Goal: Task Accomplishment & Management: Complete application form

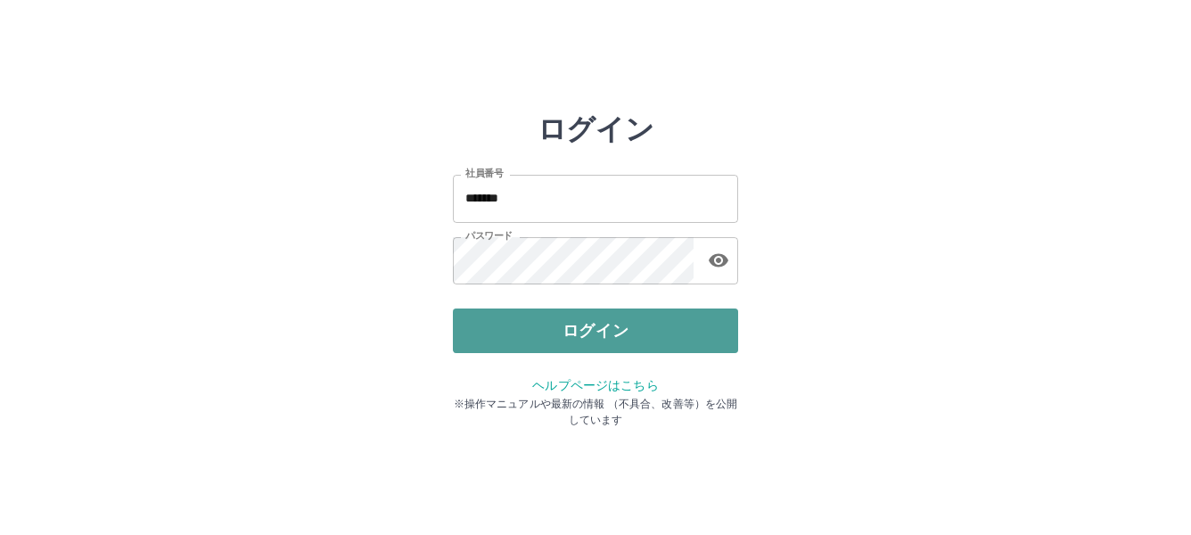
click at [607, 324] on button "ログイン" at bounding box center [595, 330] width 285 height 45
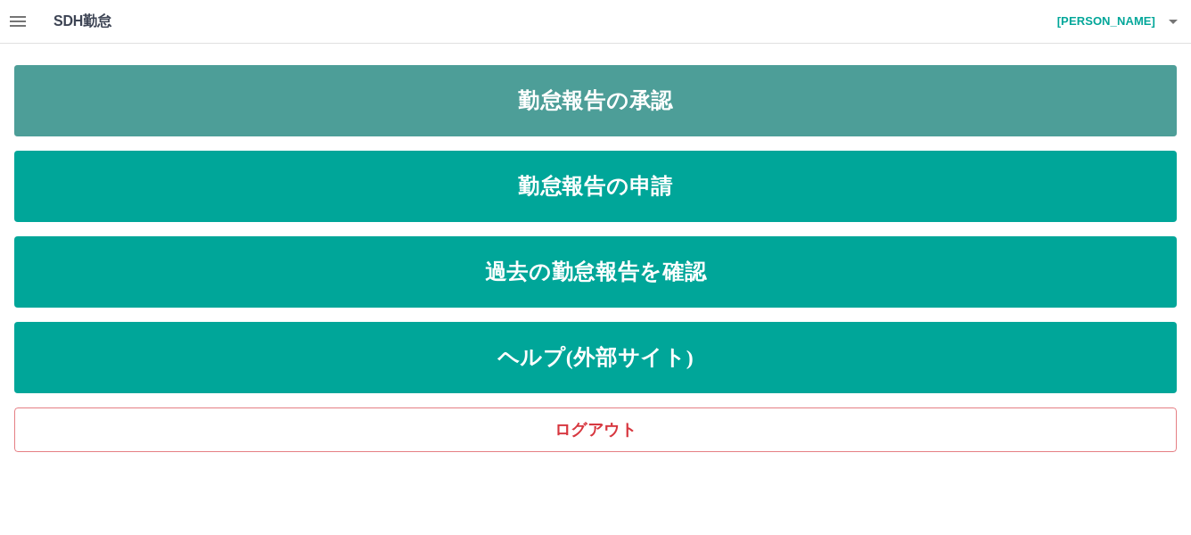
click at [590, 94] on link "勤怠報告の承認" at bounding box center [595, 100] width 1162 height 71
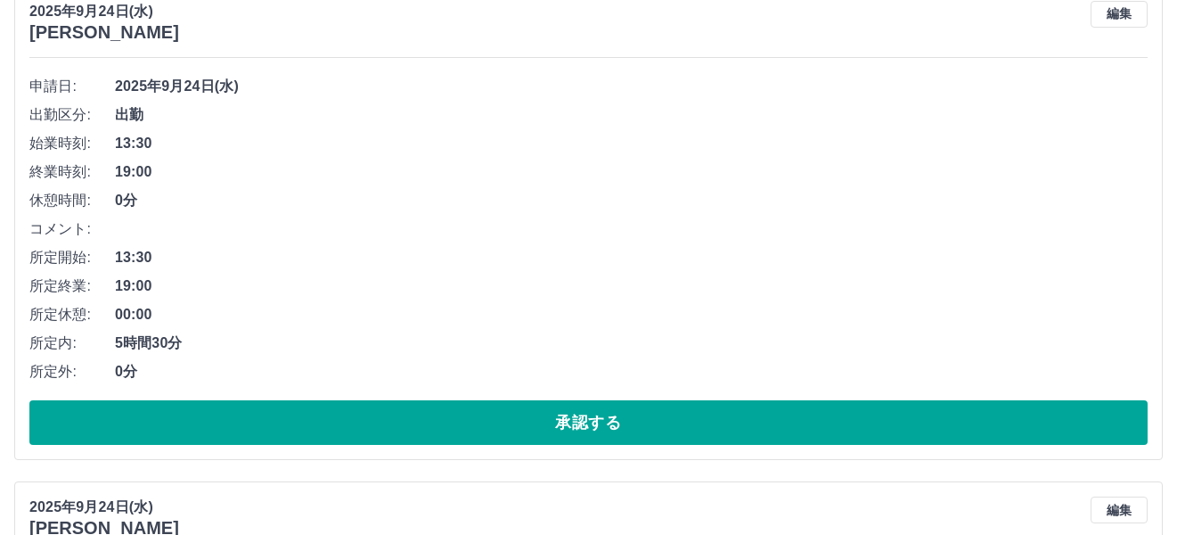
scroll to position [267, 0]
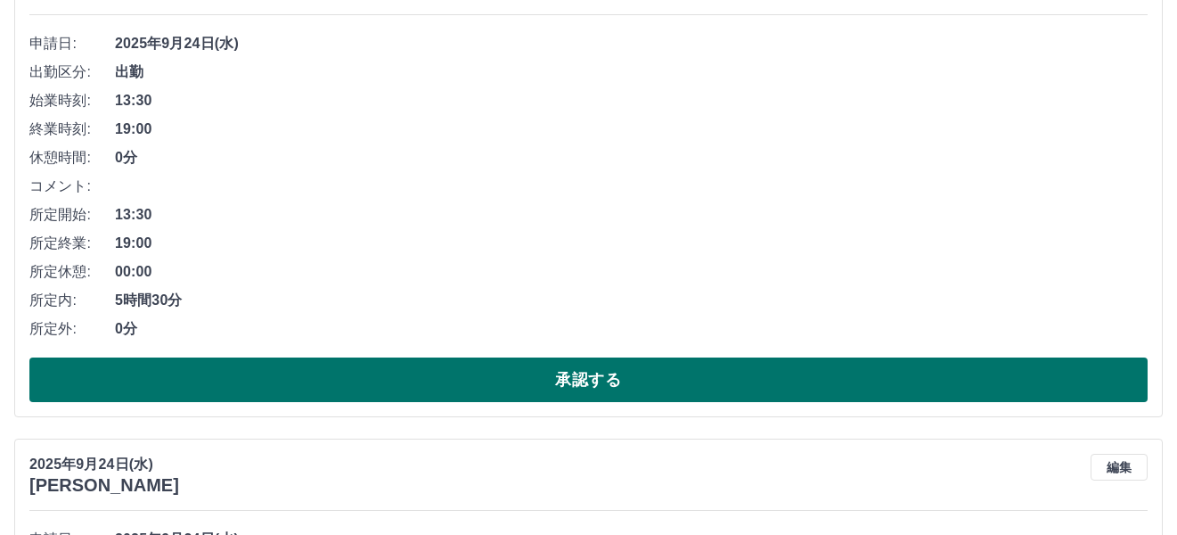
click at [584, 379] on button "承認する" at bounding box center [588, 379] width 1118 height 45
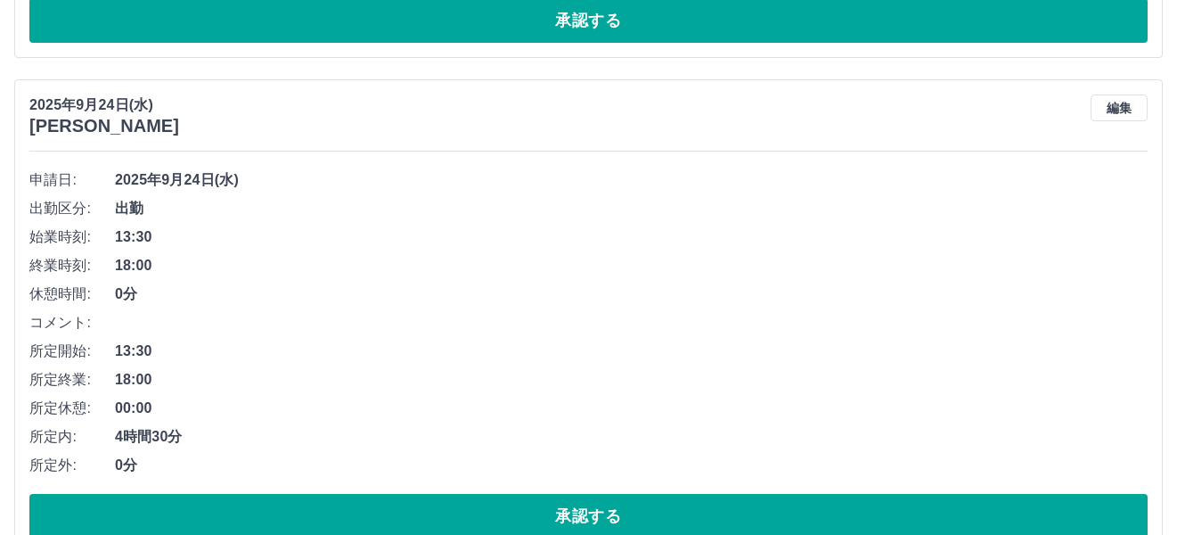
scroll to position [668, 0]
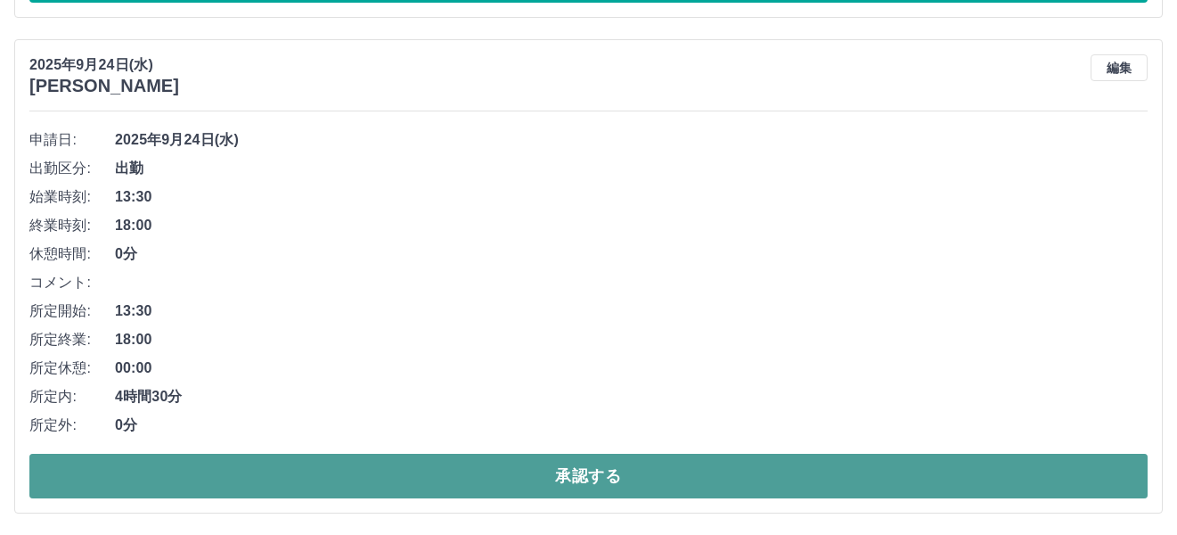
click at [575, 477] on button "承認する" at bounding box center [588, 476] width 1118 height 45
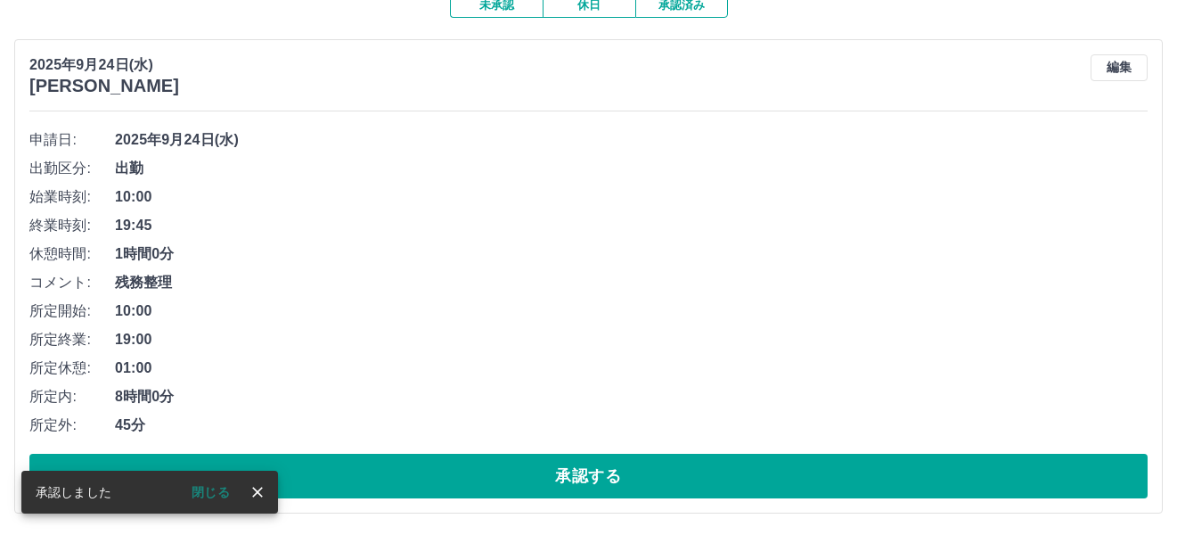
scroll to position [173, 0]
click at [591, 332] on span "19:00" at bounding box center [631, 339] width 1033 height 21
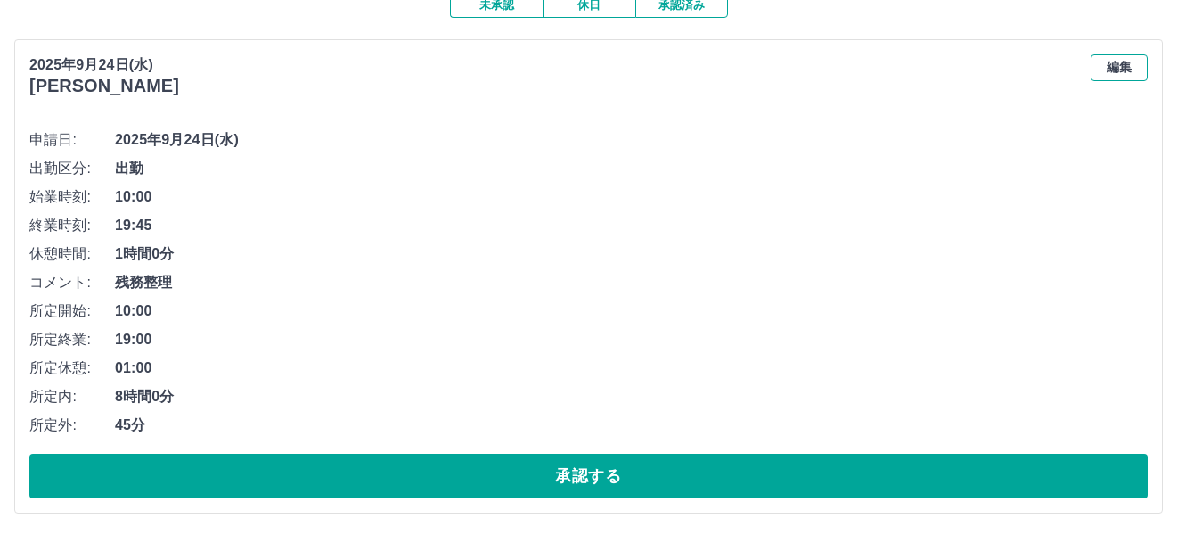
click at [1111, 63] on button "編集" at bounding box center [1119, 67] width 57 height 27
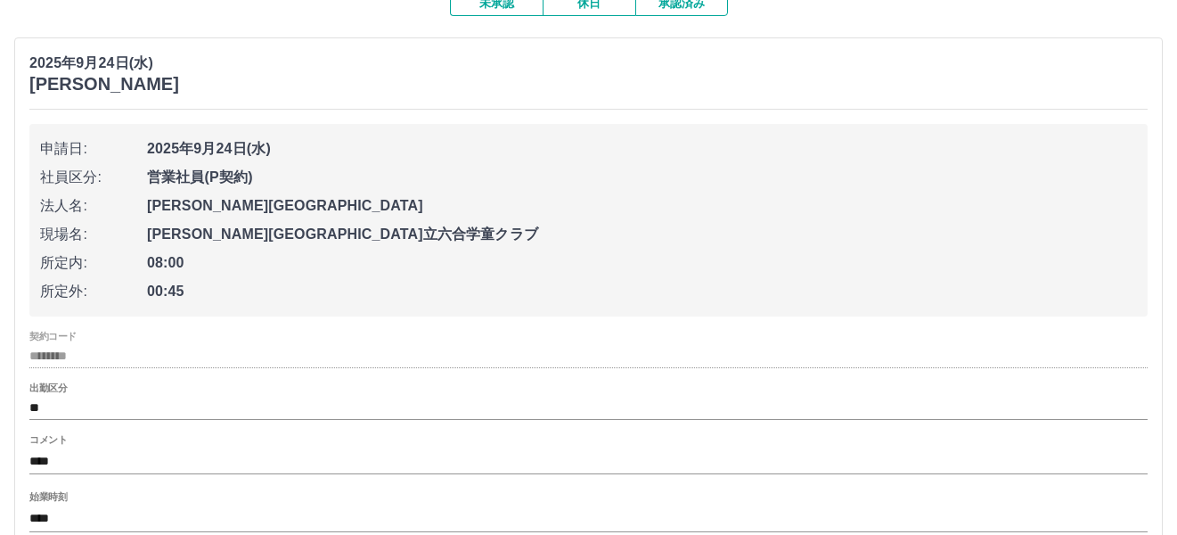
click at [270, 69] on div "2025年9月24日(水) 広瀬　邦子" at bounding box center [588, 74] width 1118 height 42
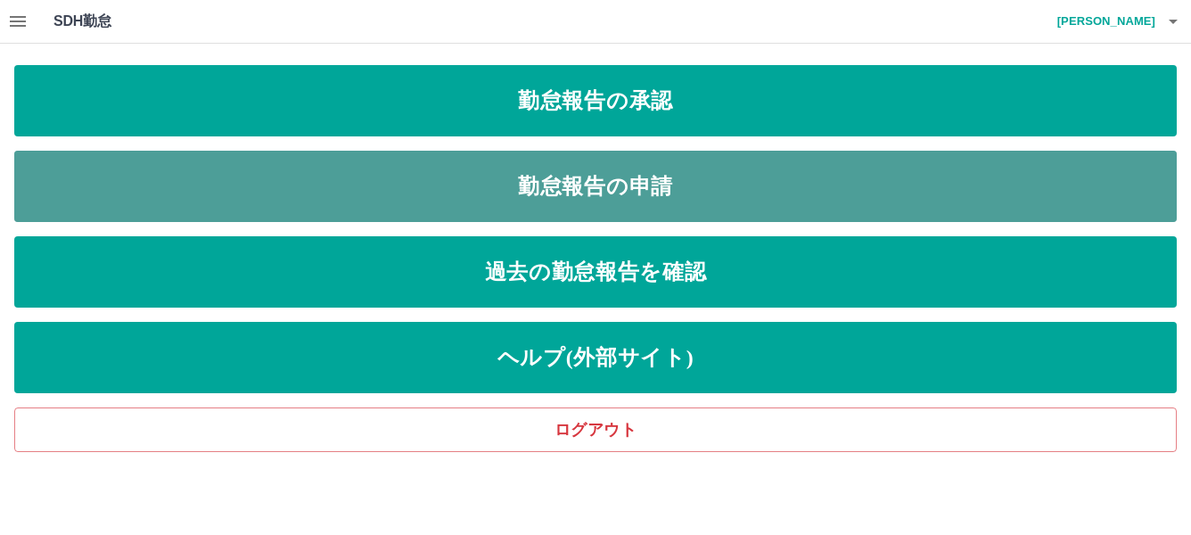
click at [613, 176] on link "勤怠報告の申請" at bounding box center [595, 186] width 1162 height 71
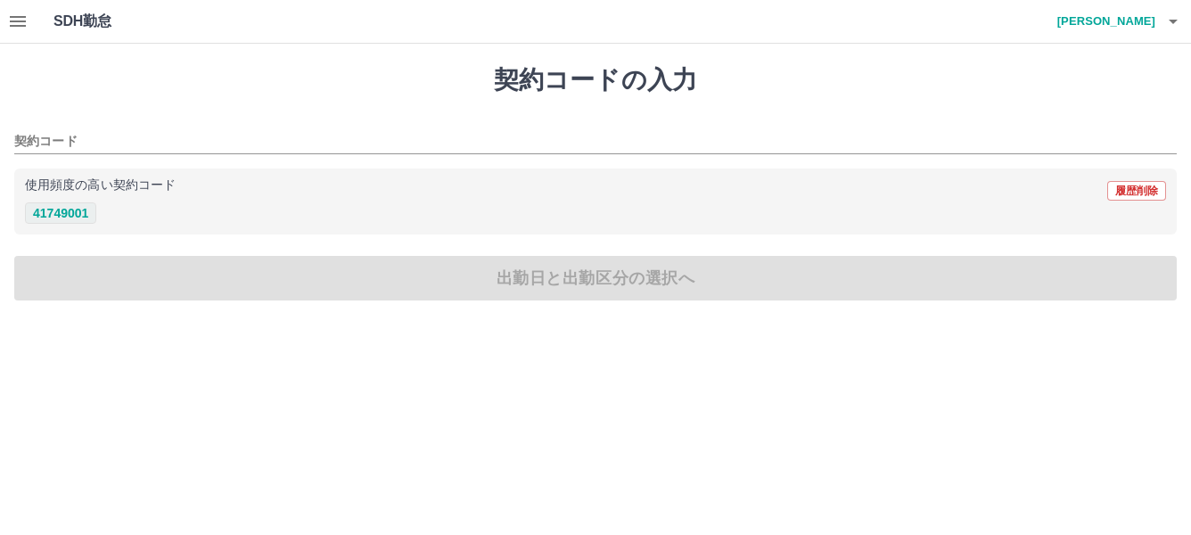
click at [74, 211] on button "41749001" at bounding box center [60, 212] width 71 height 21
type input "********"
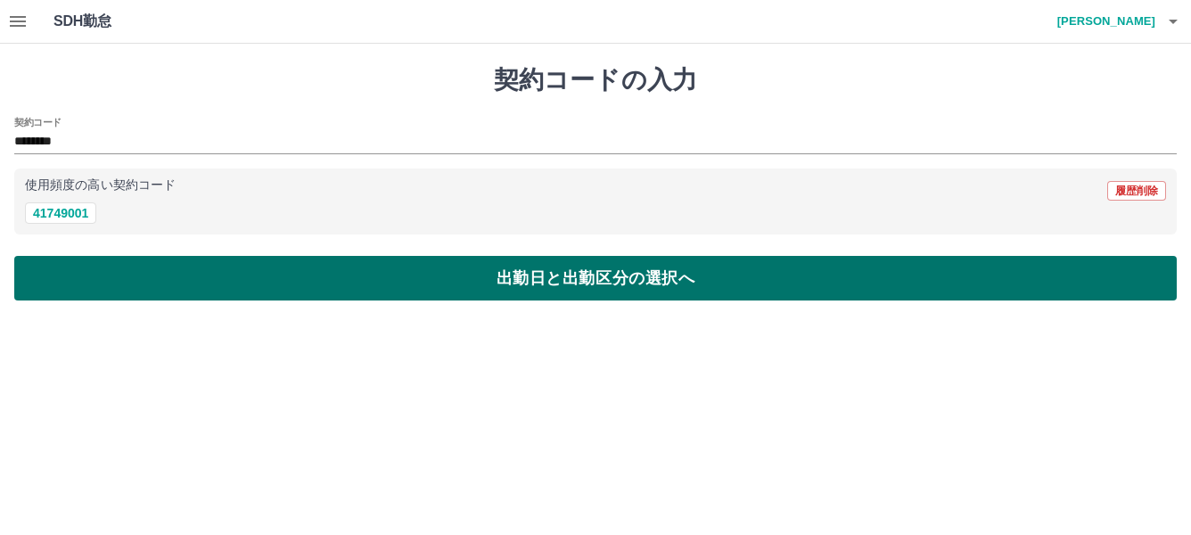
click at [560, 277] on button "出勤日と出勤区分の選択へ" at bounding box center [595, 278] width 1162 height 45
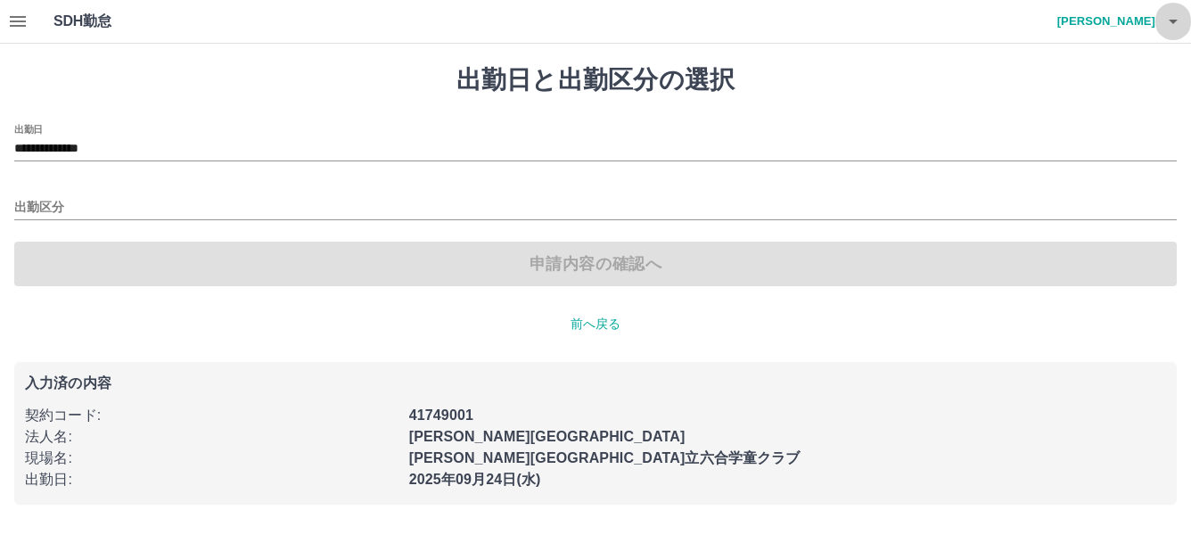
click at [1170, 17] on icon "button" at bounding box center [1172, 21] width 21 height 21
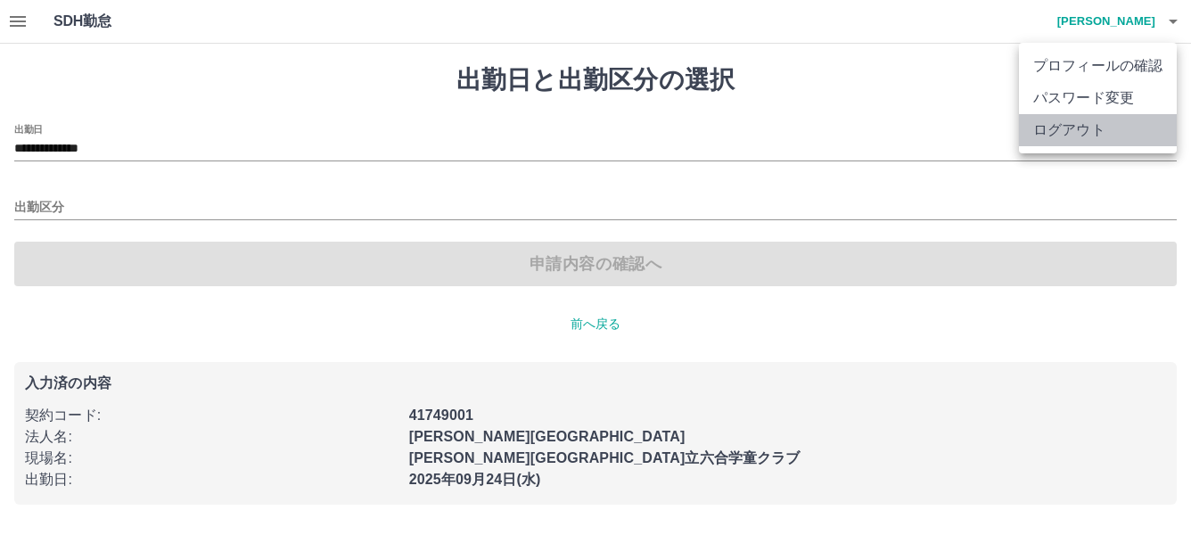
click at [1073, 129] on li "ログアウト" at bounding box center [1098, 130] width 158 height 32
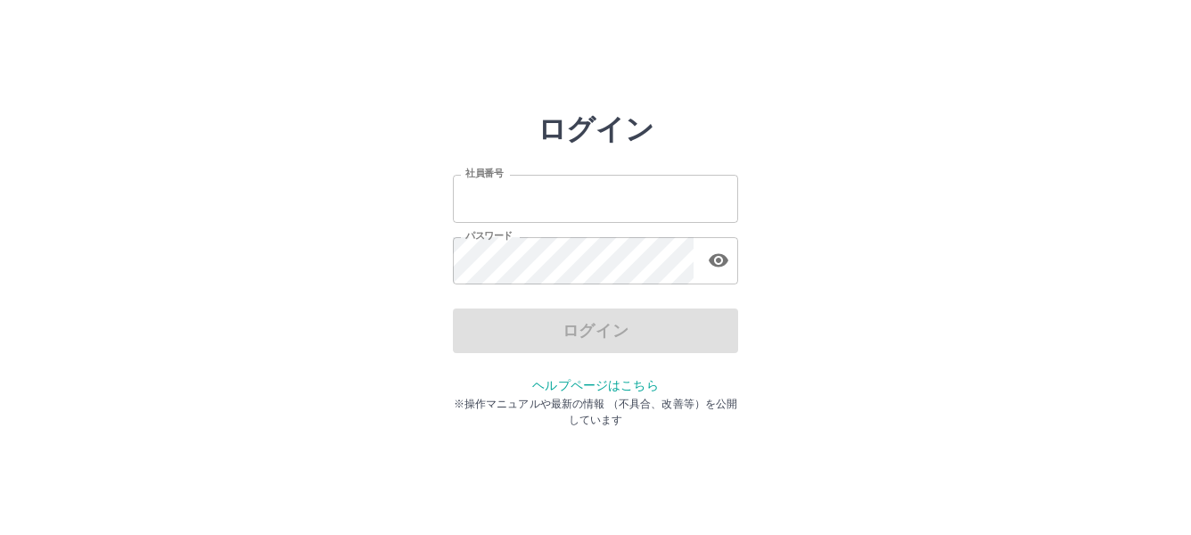
type input "*******"
click at [567, 337] on div "ログイン" at bounding box center [595, 330] width 285 height 45
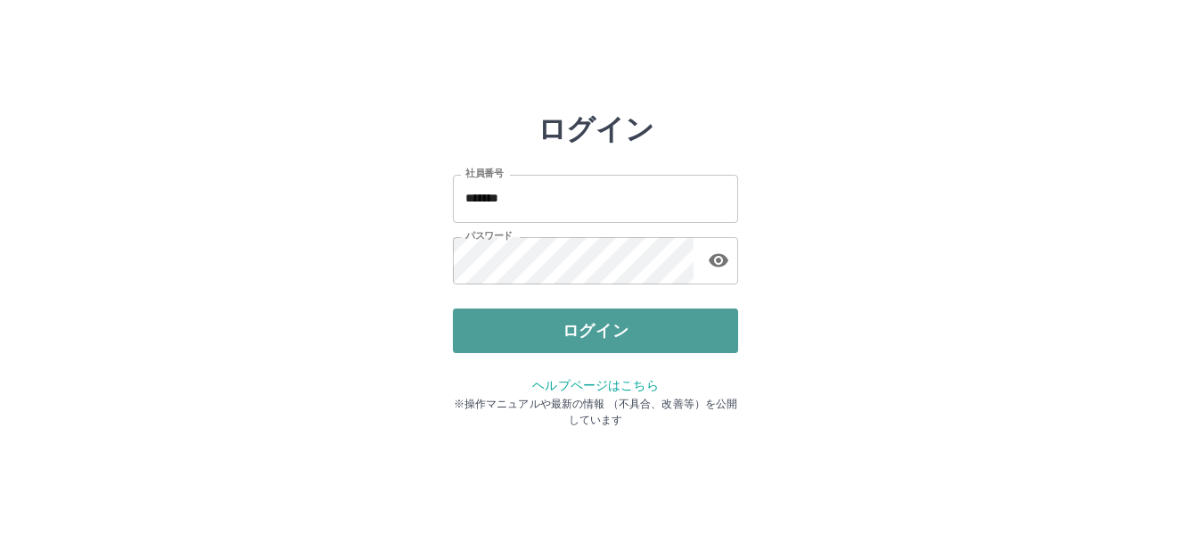
click at [573, 336] on button "ログイン" at bounding box center [595, 330] width 285 height 45
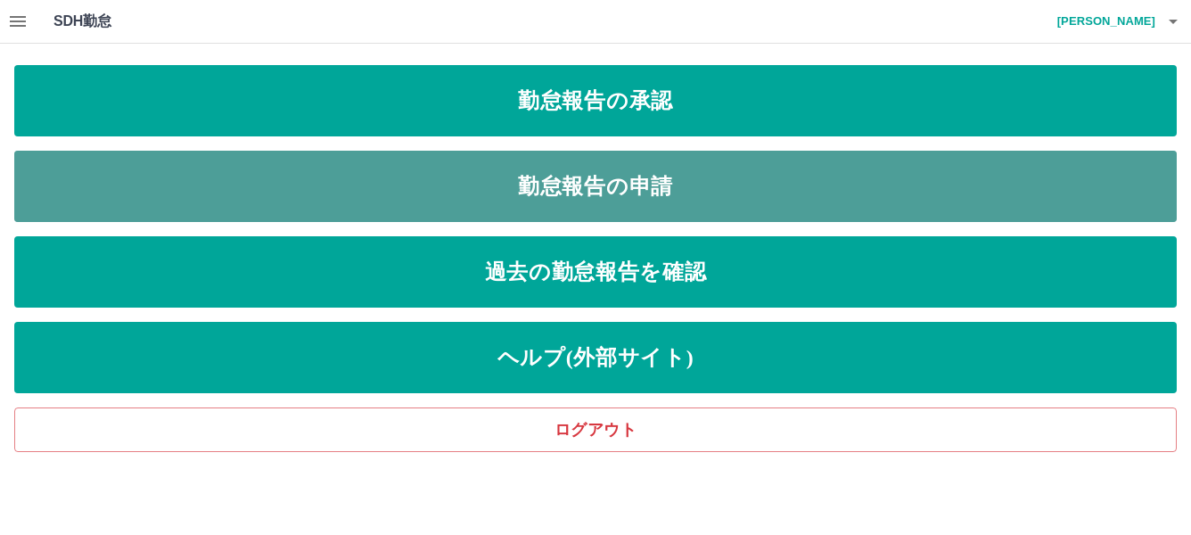
click at [604, 184] on link "勤怠報告の申請" at bounding box center [595, 186] width 1162 height 71
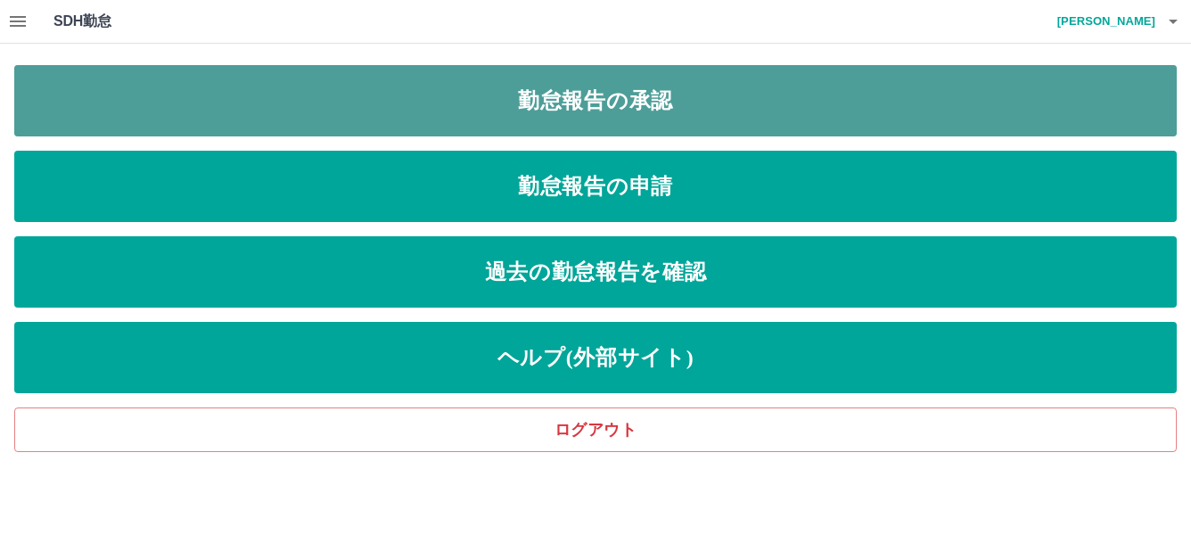
click at [564, 94] on link "勤怠報告の承認" at bounding box center [595, 100] width 1162 height 71
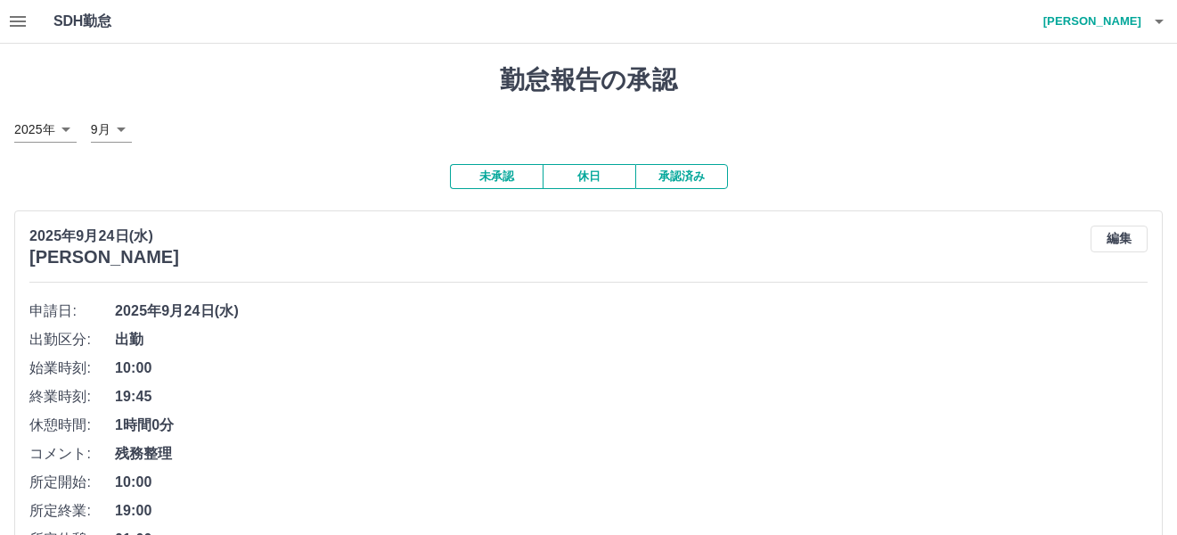
click at [686, 177] on button "承認済み" at bounding box center [681, 176] width 93 height 25
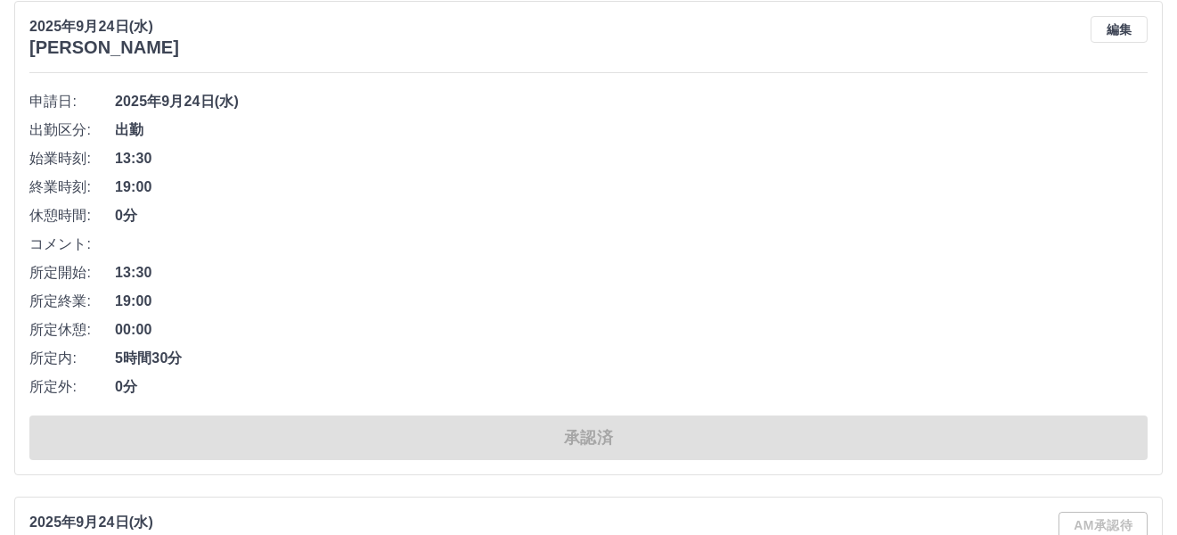
scroll to position [446, 0]
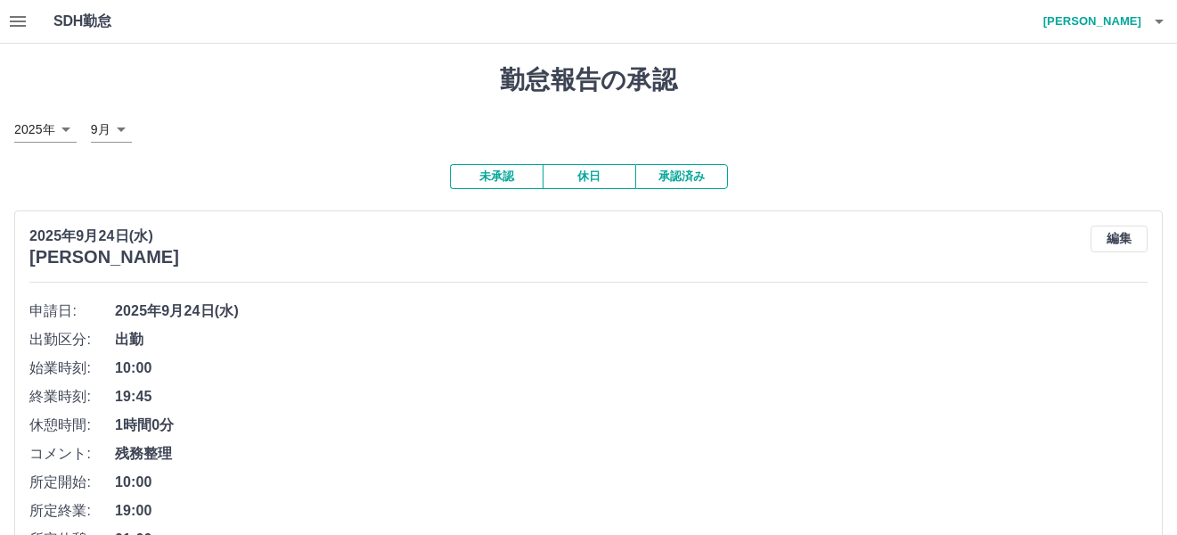
click at [498, 174] on button "未承認" at bounding box center [496, 176] width 93 height 25
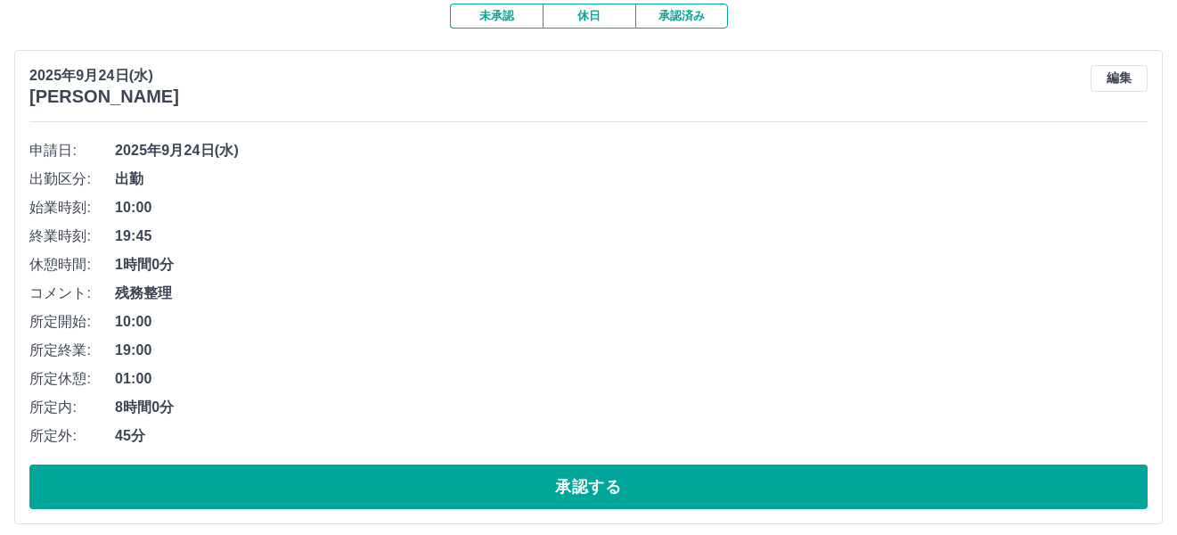
scroll to position [173, 0]
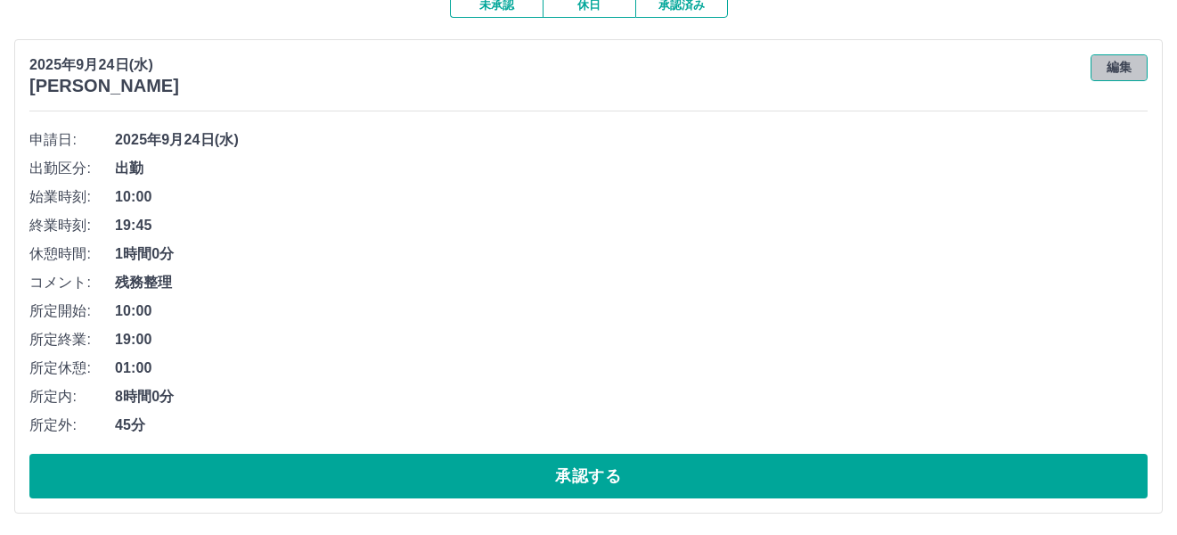
click at [1118, 61] on button "編集" at bounding box center [1119, 67] width 57 height 27
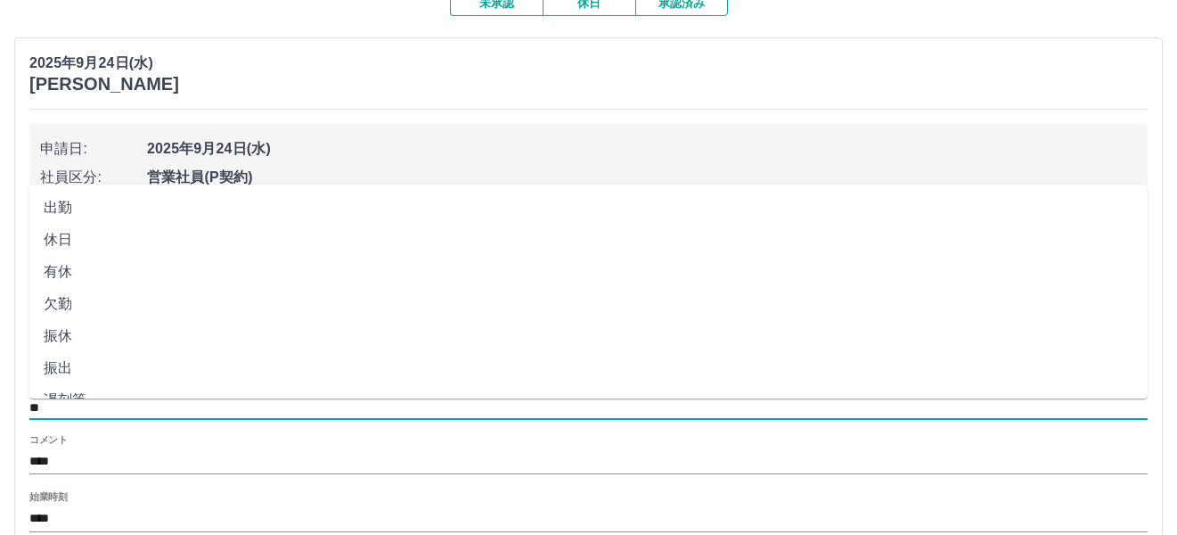
click at [64, 407] on input "**" at bounding box center [588, 408] width 1118 height 22
click at [82, 207] on li "出勤" at bounding box center [588, 208] width 1118 height 32
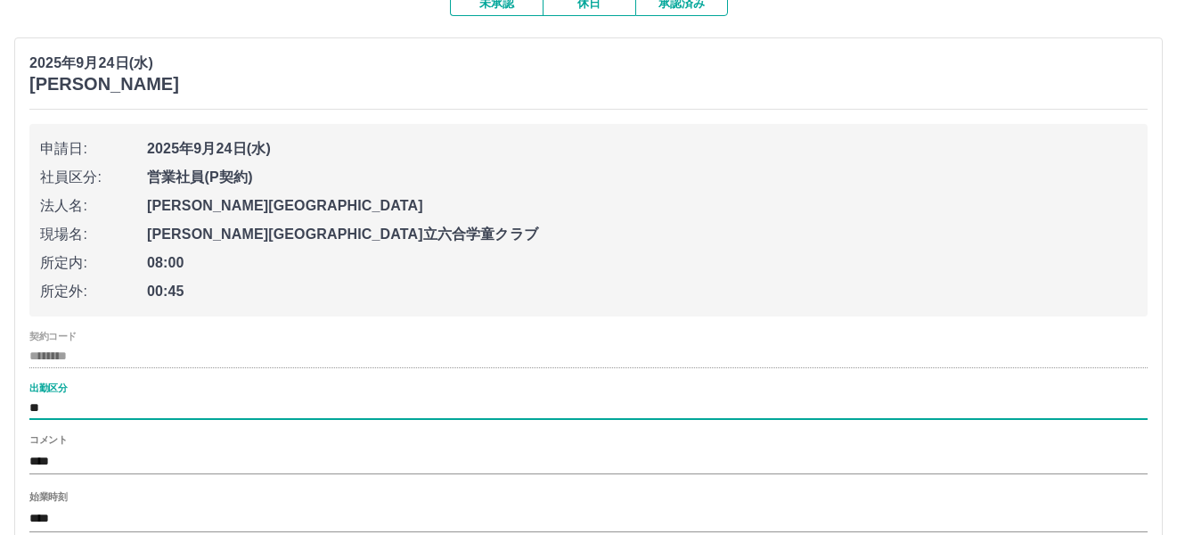
click at [289, 148] on span "2025年9月24日(水)" at bounding box center [642, 148] width 990 height 21
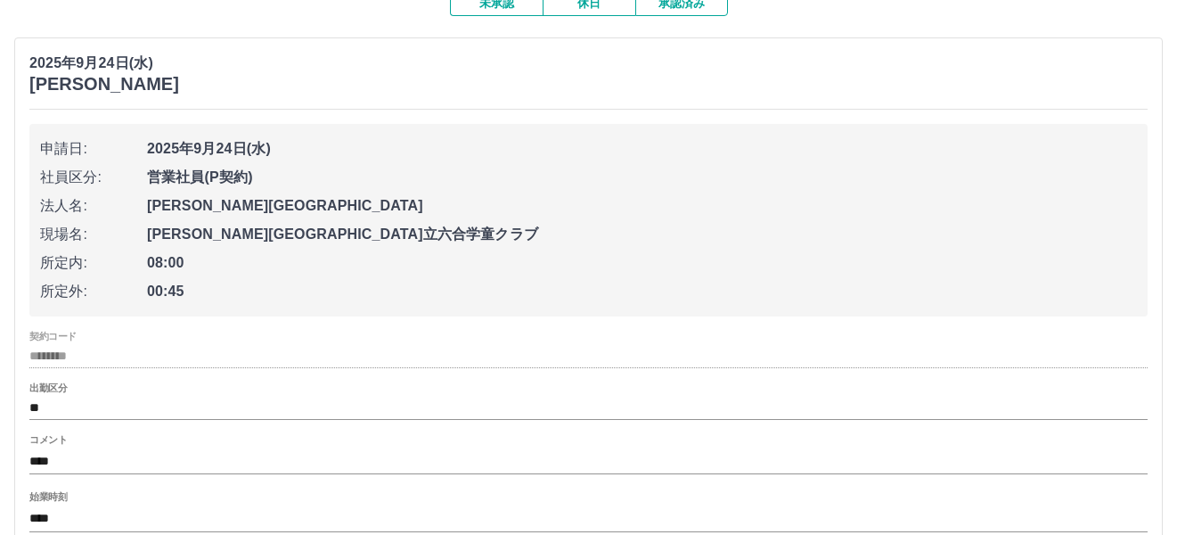
click at [230, 148] on span "2025年9月24日(水)" at bounding box center [642, 148] width 990 height 21
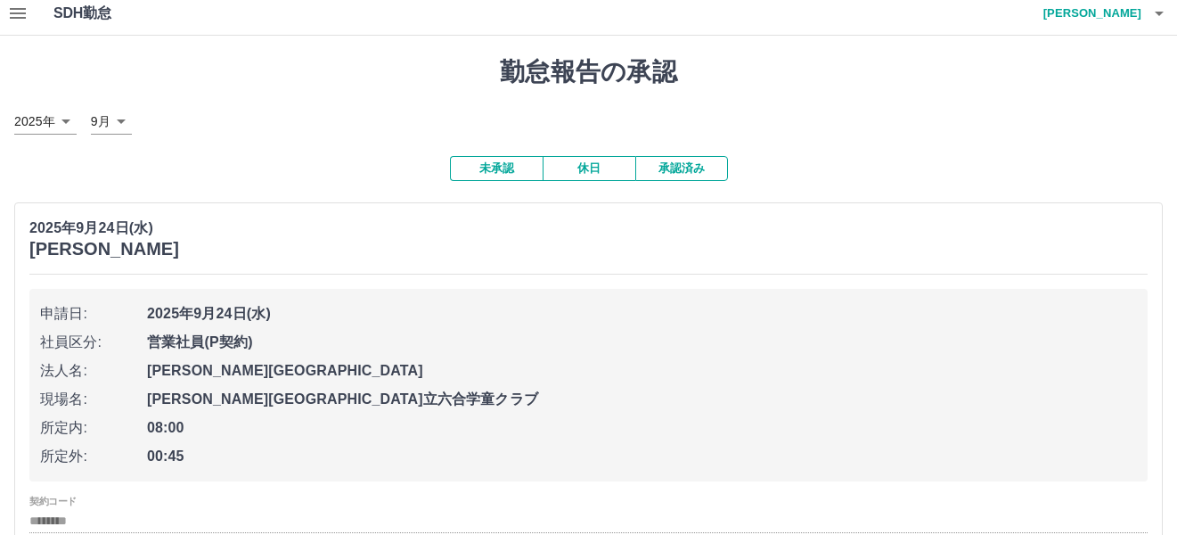
scroll to position [0, 0]
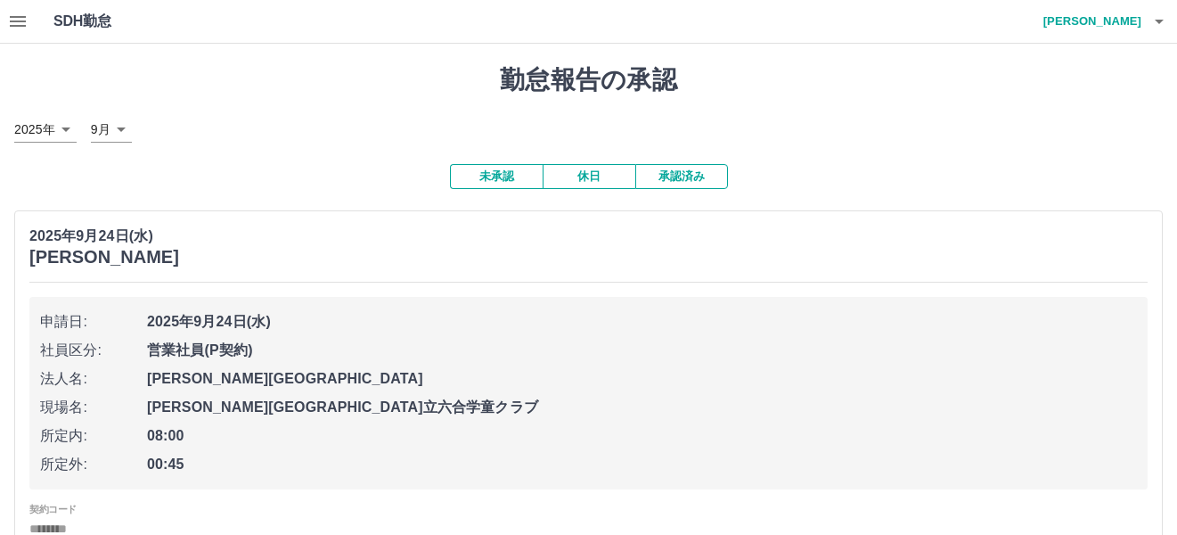
click at [670, 177] on button "承認済み" at bounding box center [681, 176] width 93 height 25
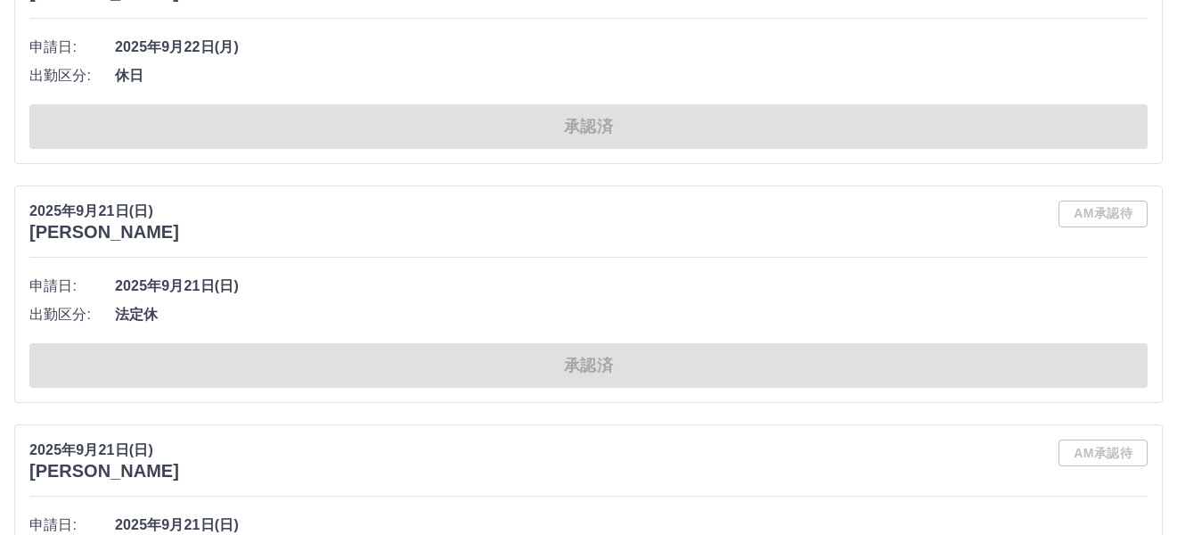
scroll to position [4599, 0]
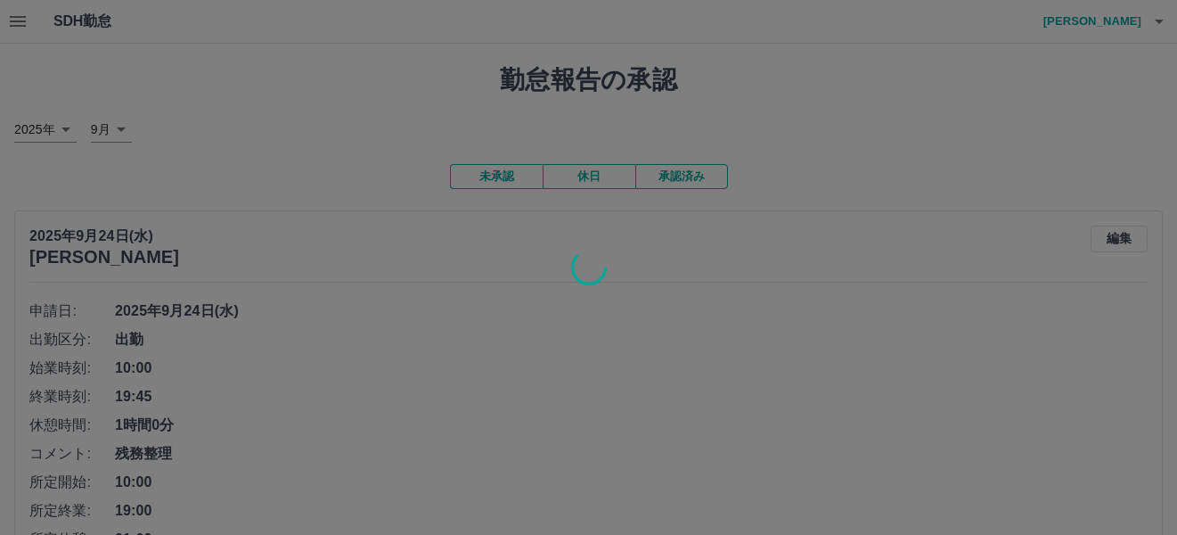
click at [1159, 21] on div at bounding box center [588, 267] width 1177 height 535
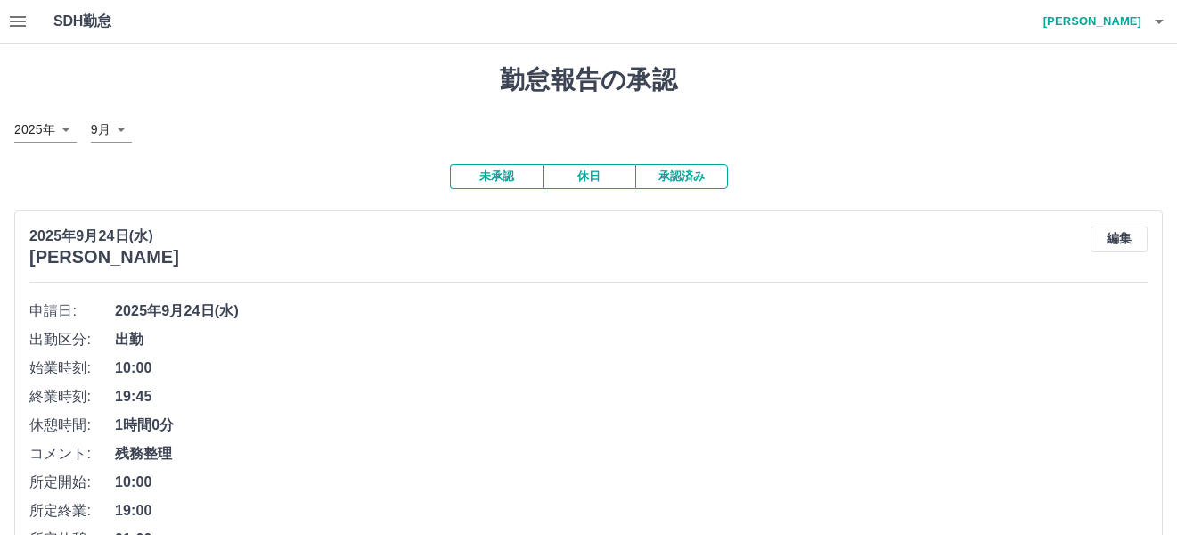
click at [513, 181] on button "未承認" at bounding box center [496, 176] width 93 height 25
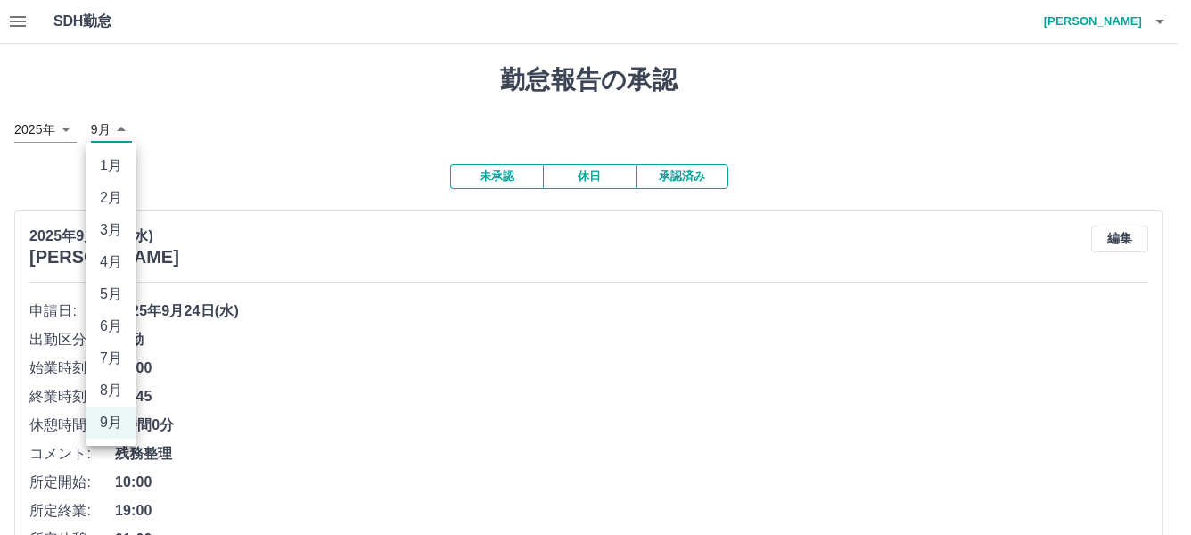
click at [120, 129] on body "SDH勤怠 広瀬　邦子 勤怠報告の承認 2025年 **** 9月 * 未承認 休日 承認済み 2025年9月24日(水) 広瀬　邦子 編集 申請日: 202…" at bounding box center [595, 353] width 1191 height 706
click at [559, 384] on div at bounding box center [595, 267] width 1191 height 535
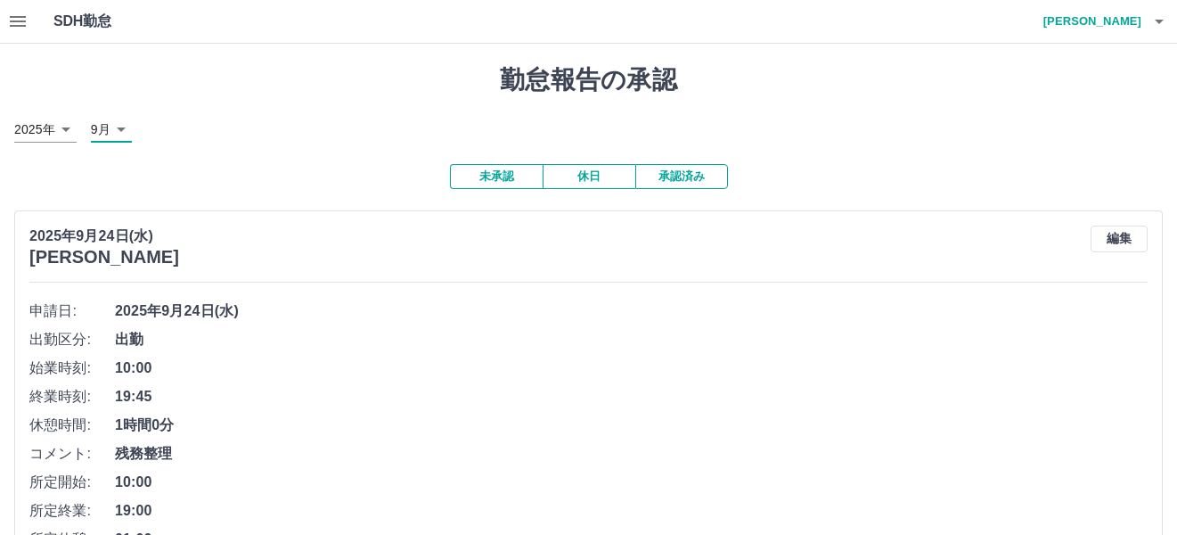
click at [1164, 21] on icon "button" at bounding box center [1159, 21] width 21 height 21
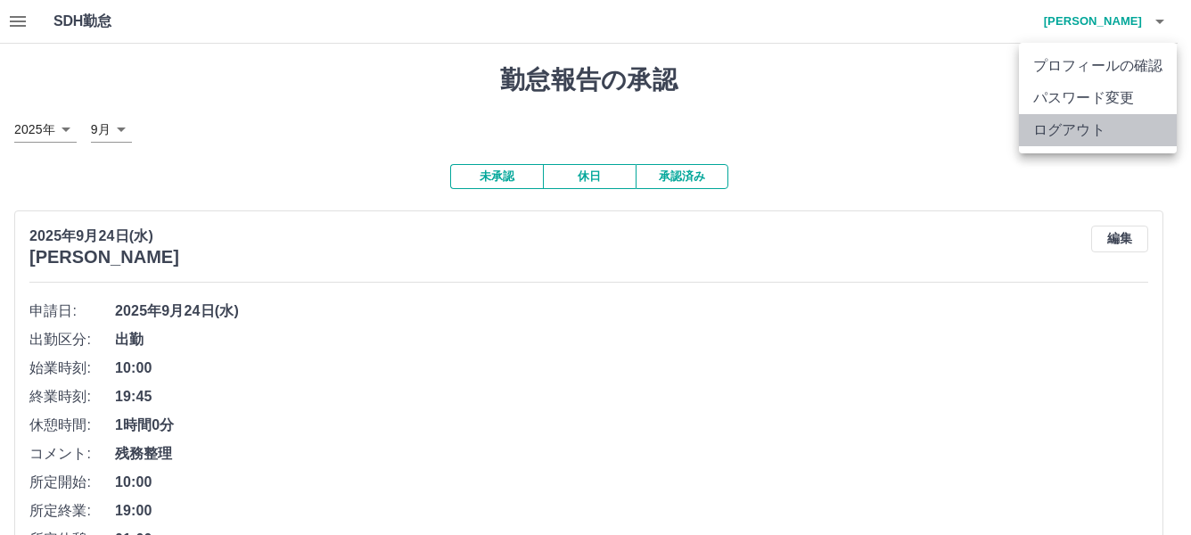
click at [1077, 130] on li "ログアウト" at bounding box center [1098, 130] width 158 height 32
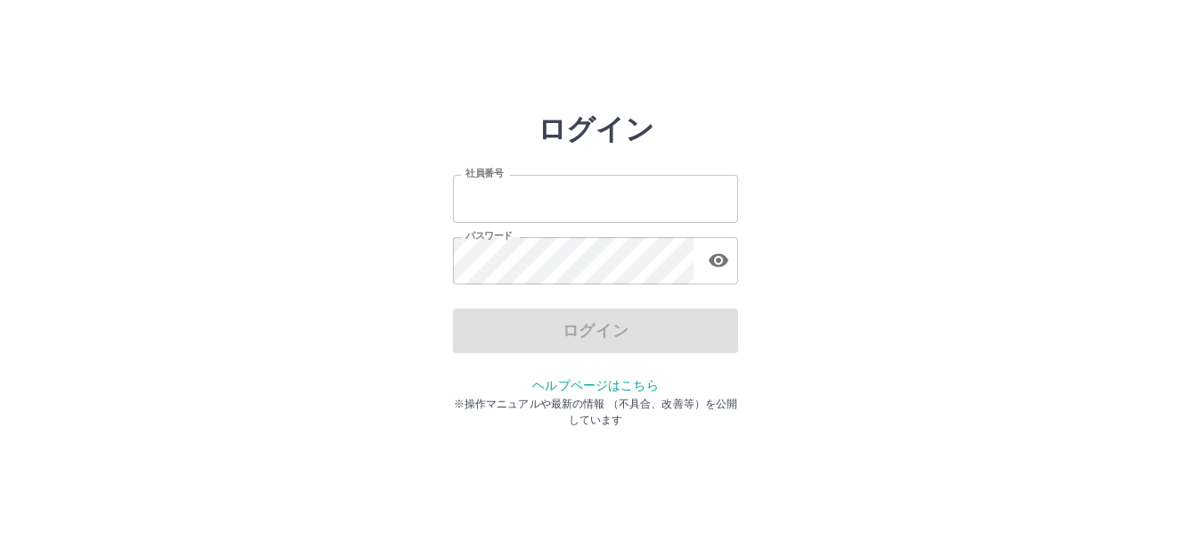
type input "*******"
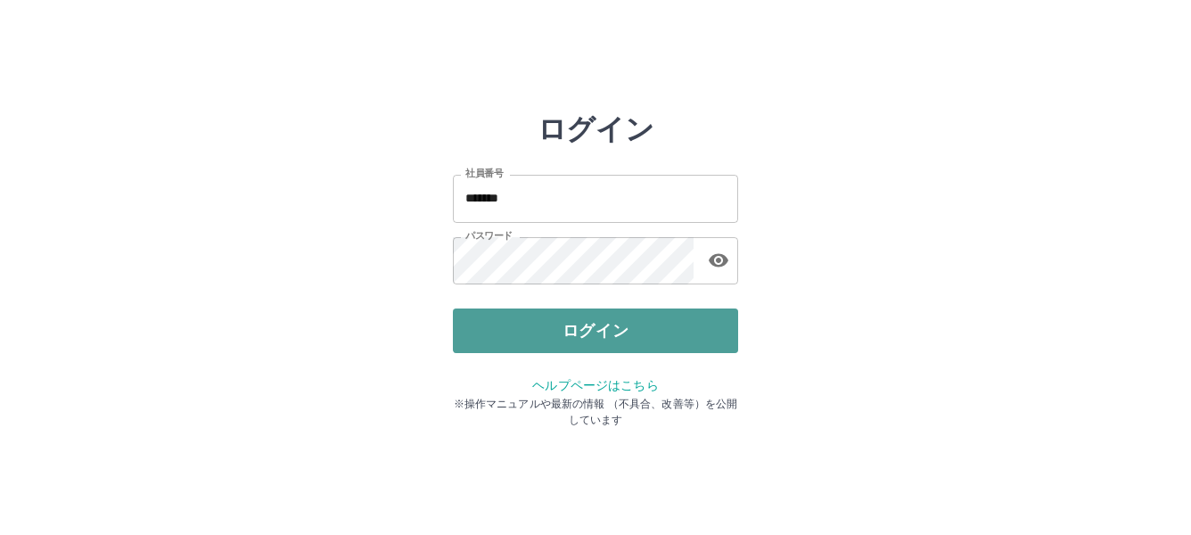
click at [599, 330] on button "ログイン" at bounding box center [595, 330] width 285 height 45
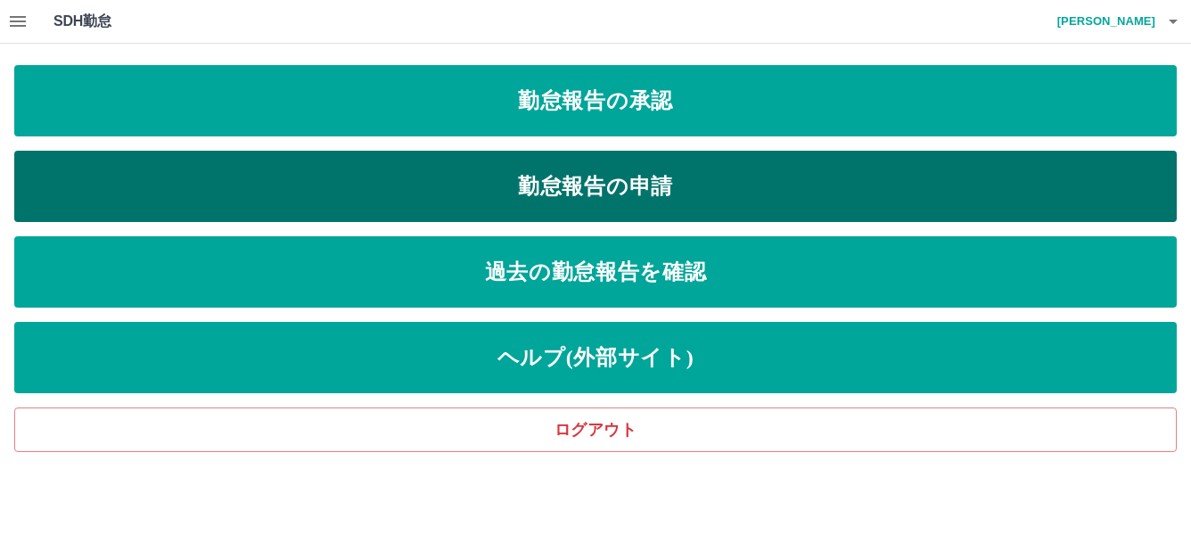
click at [606, 190] on link "勤怠報告の申請" at bounding box center [595, 186] width 1162 height 71
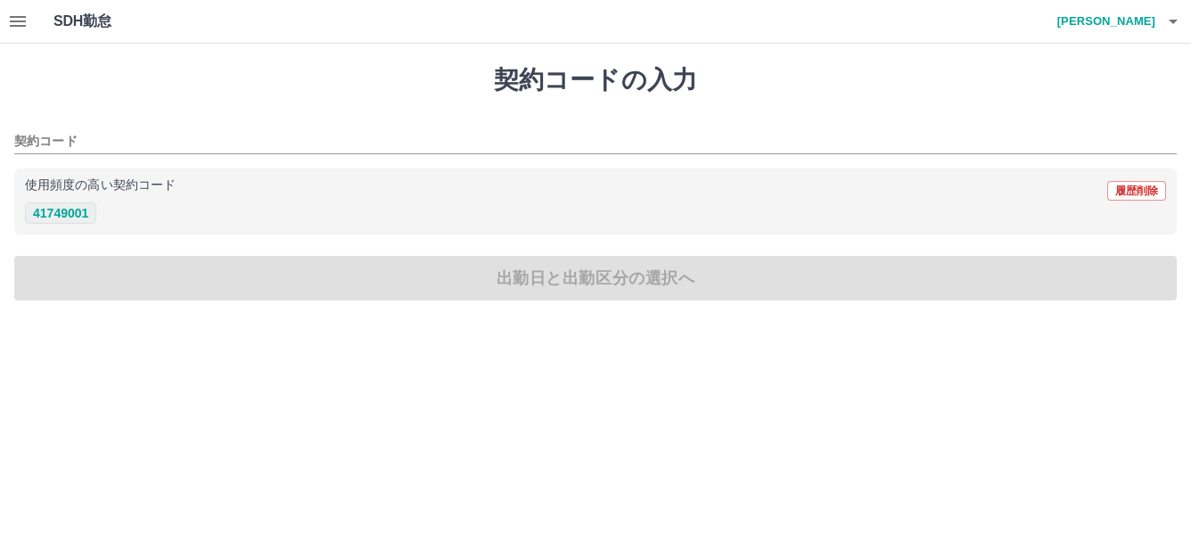
click at [74, 217] on button "41749001" at bounding box center [60, 212] width 71 height 21
type input "********"
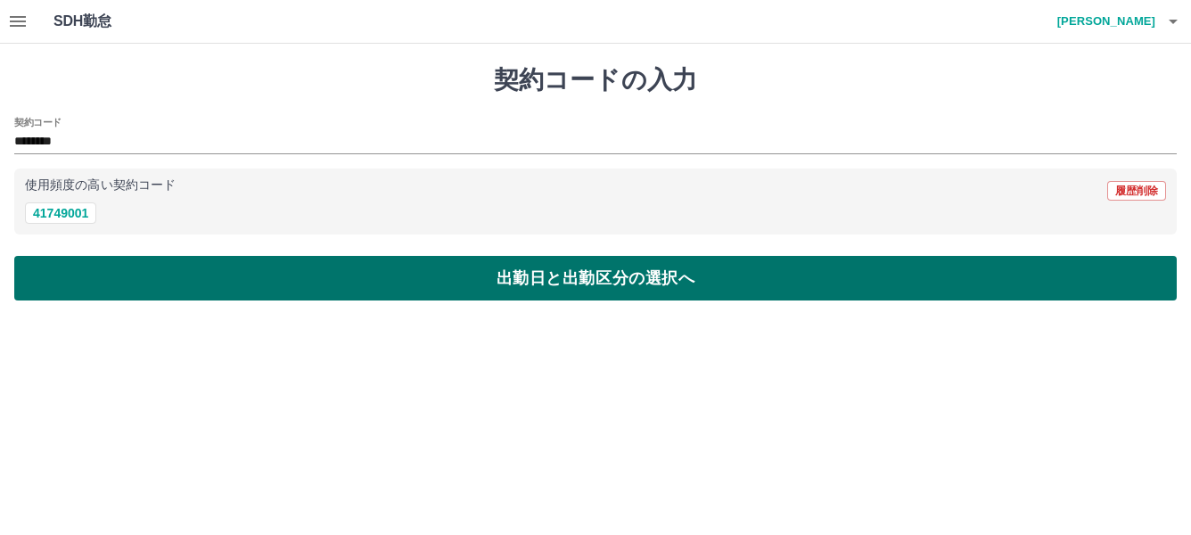
click at [509, 274] on button "出勤日と出勤区分の選択へ" at bounding box center [595, 278] width 1162 height 45
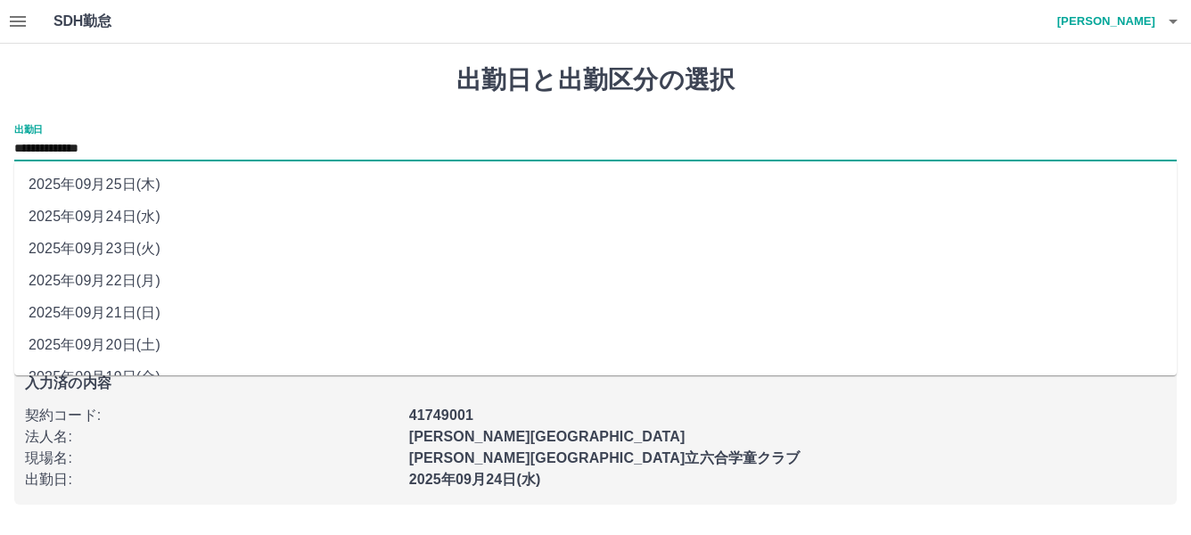
click at [254, 149] on input "**********" at bounding box center [595, 149] width 1162 height 22
click at [172, 283] on li "2025年09月22日(月)" at bounding box center [595, 281] width 1162 height 32
type input "**********"
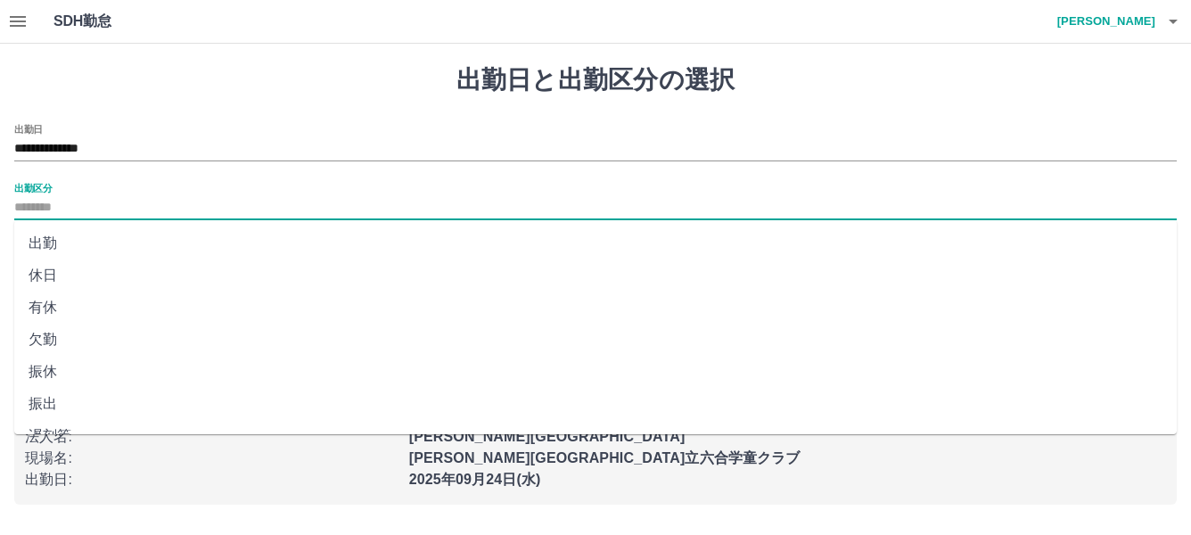
click at [215, 203] on input "出勤区分" at bounding box center [595, 208] width 1162 height 22
click at [60, 248] on li "出勤" at bounding box center [595, 243] width 1162 height 32
type input "**"
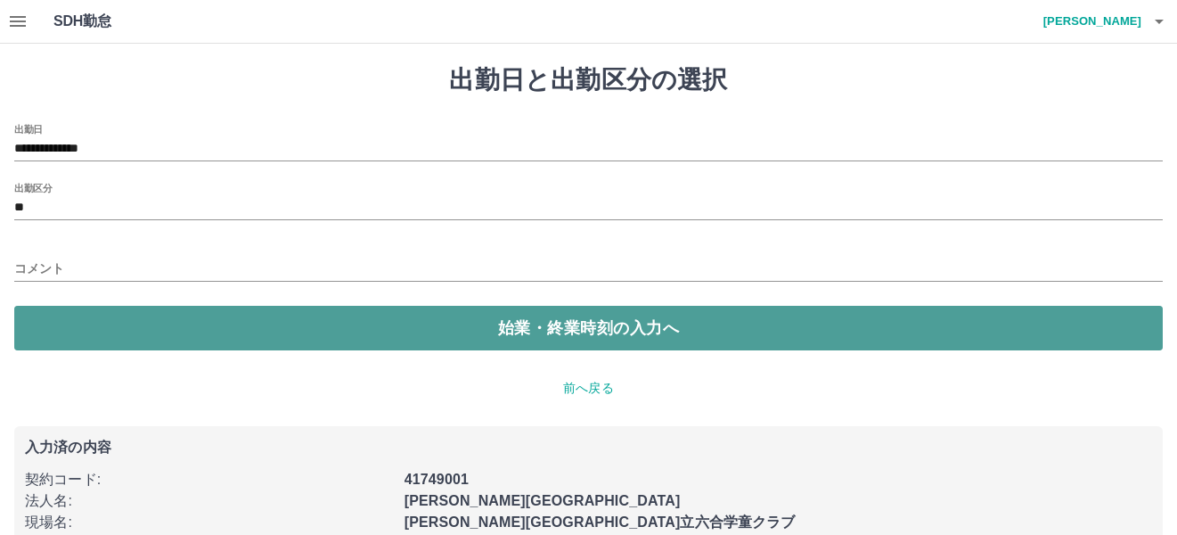
click at [570, 324] on button "始業・終業時刻の入力へ" at bounding box center [588, 328] width 1149 height 45
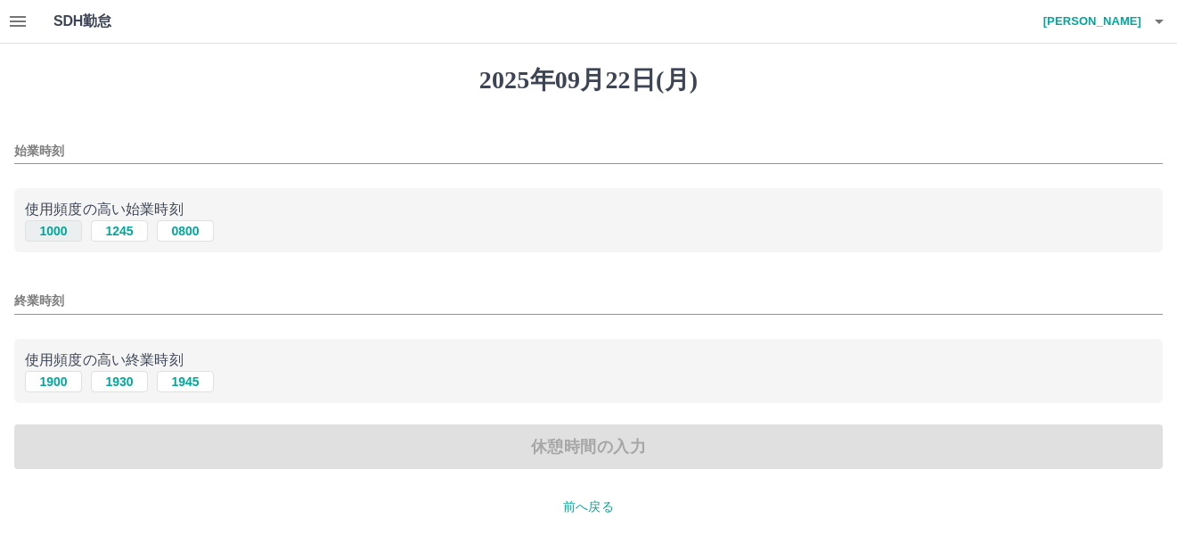
click at [67, 233] on button "1000" at bounding box center [53, 230] width 57 height 21
type input "****"
drag, startPoint x: 64, startPoint y: 382, endPoint x: 94, endPoint y: 377, distance: 29.9
click at [67, 384] on button "1900" at bounding box center [53, 381] width 57 height 21
type input "****"
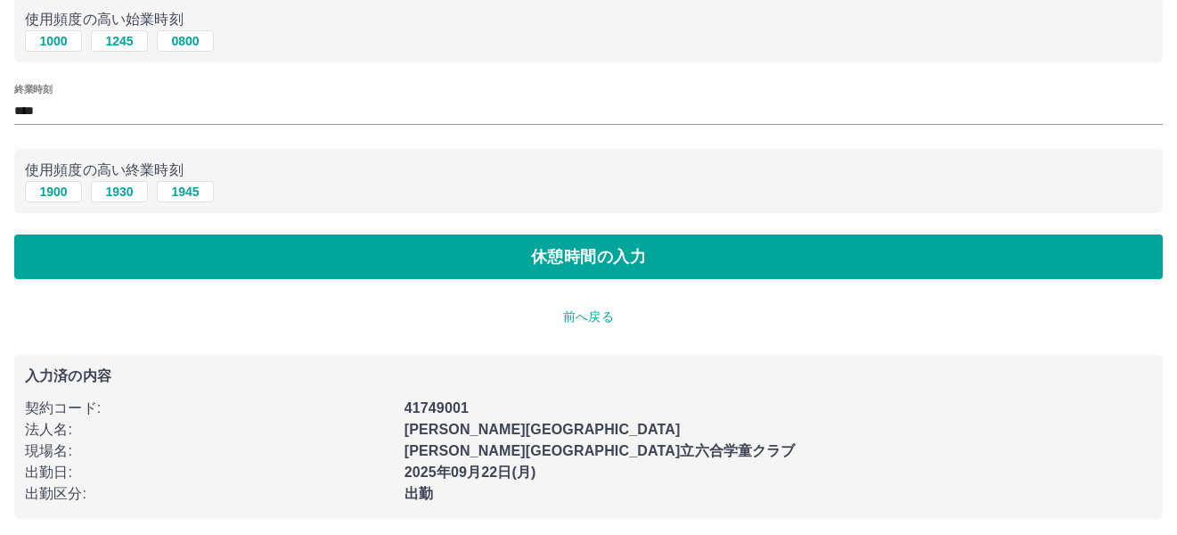
scroll to position [196, 0]
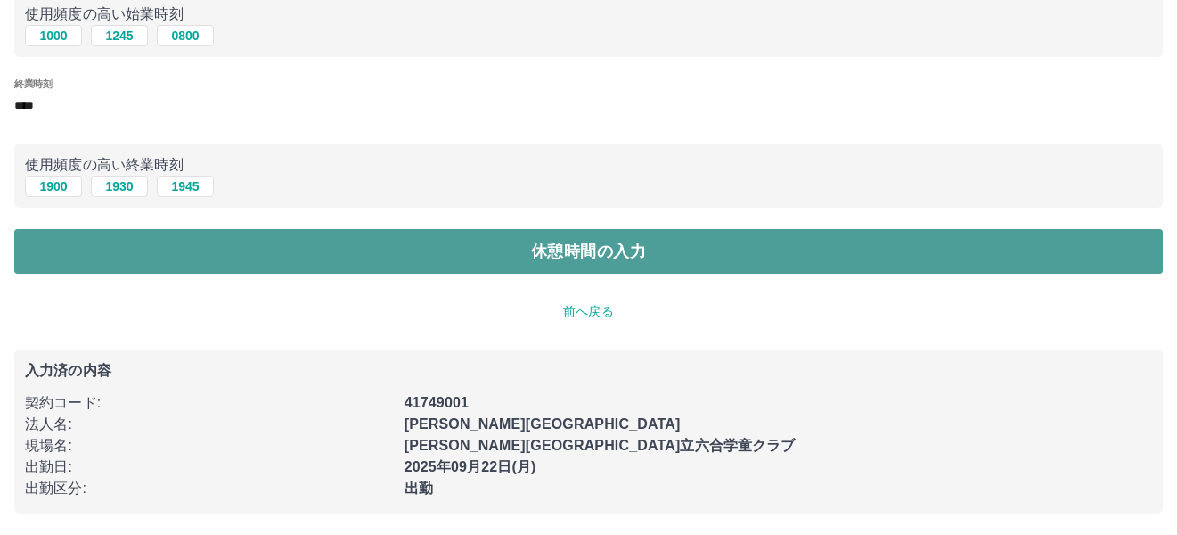
click at [566, 249] on button "休憩時間の入力" at bounding box center [588, 251] width 1149 height 45
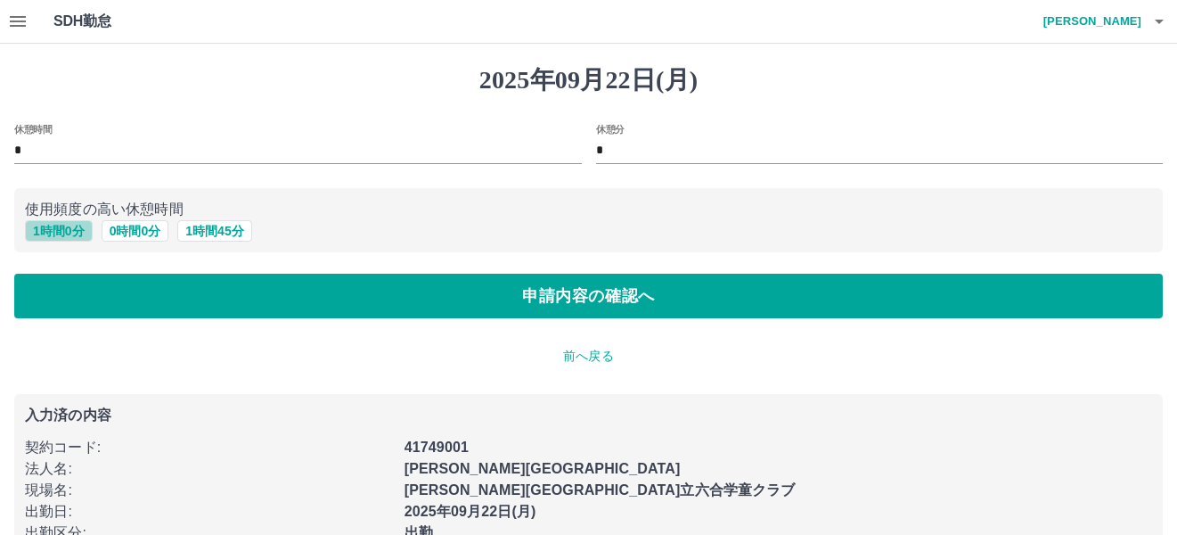
click at [83, 233] on button "1 時間 0 分" at bounding box center [59, 230] width 68 height 21
type input "*"
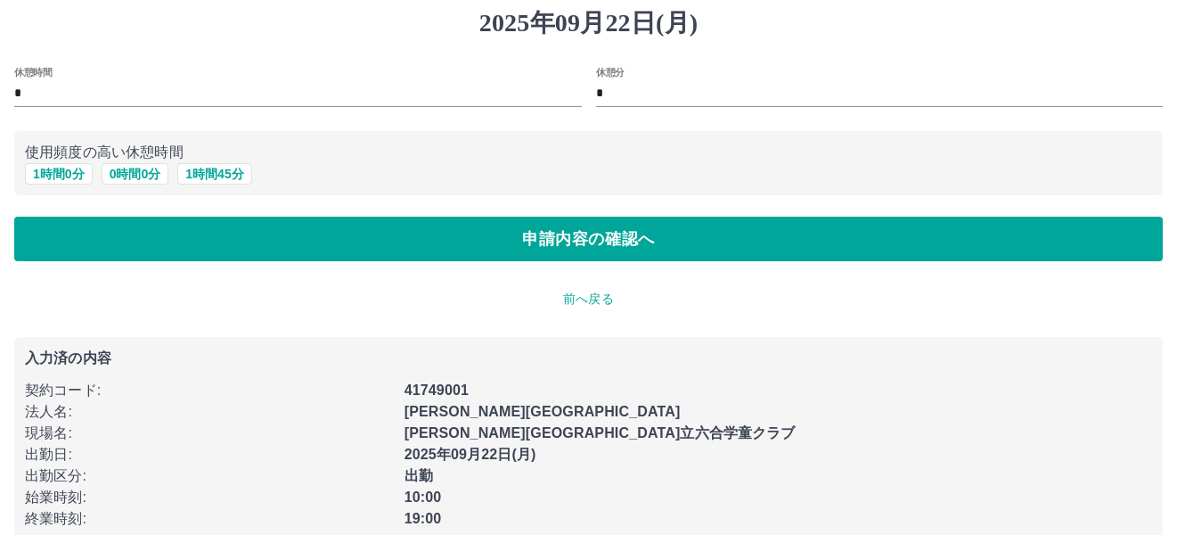
scroll to position [88, 0]
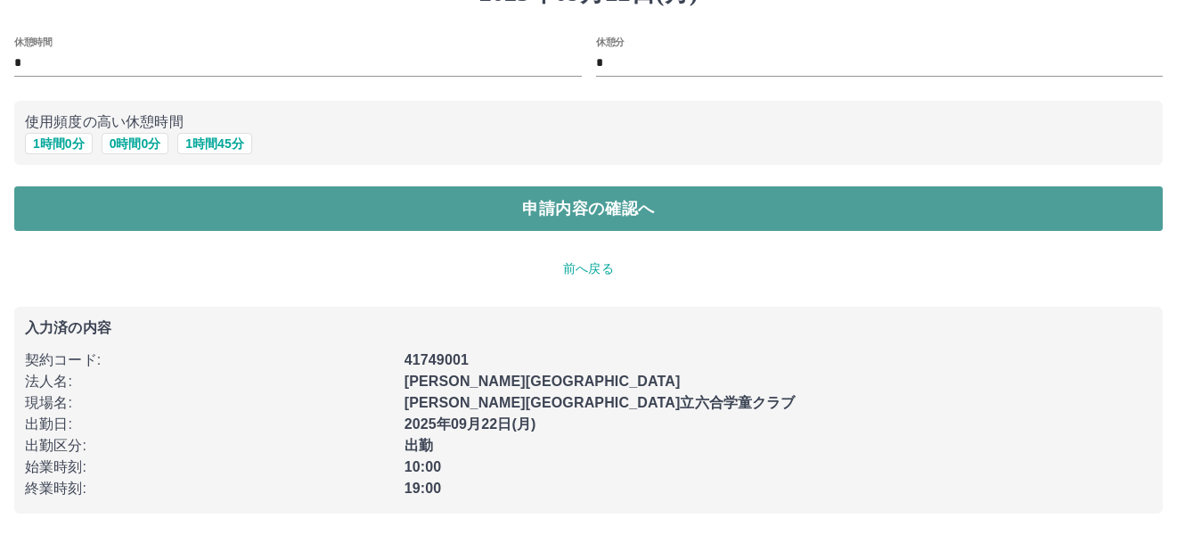
click at [571, 212] on button "申請内容の確認へ" at bounding box center [588, 208] width 1149 height 45
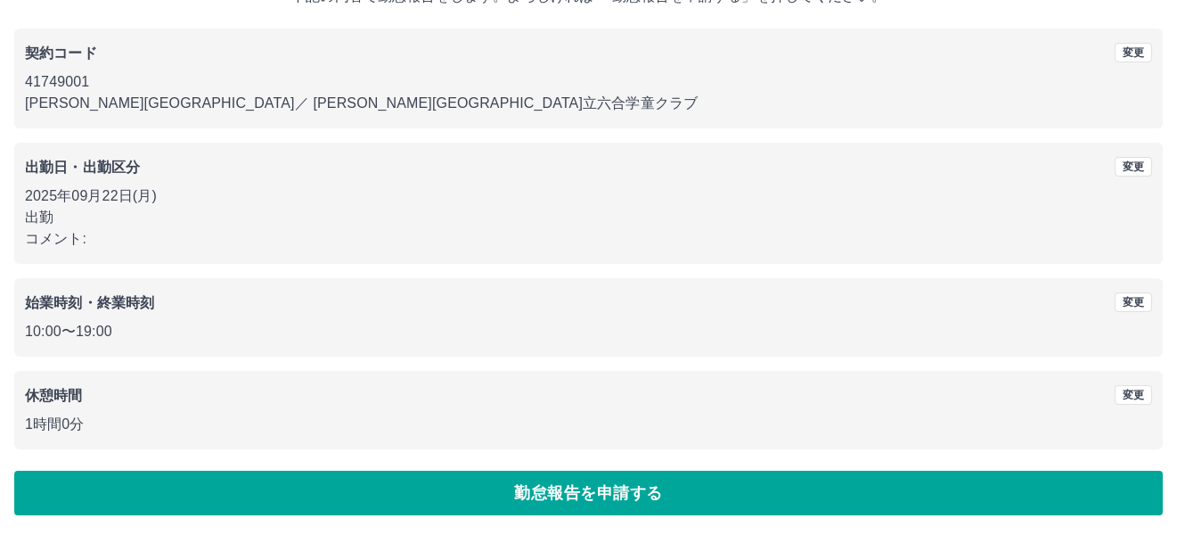
scroll to position [133, 0]
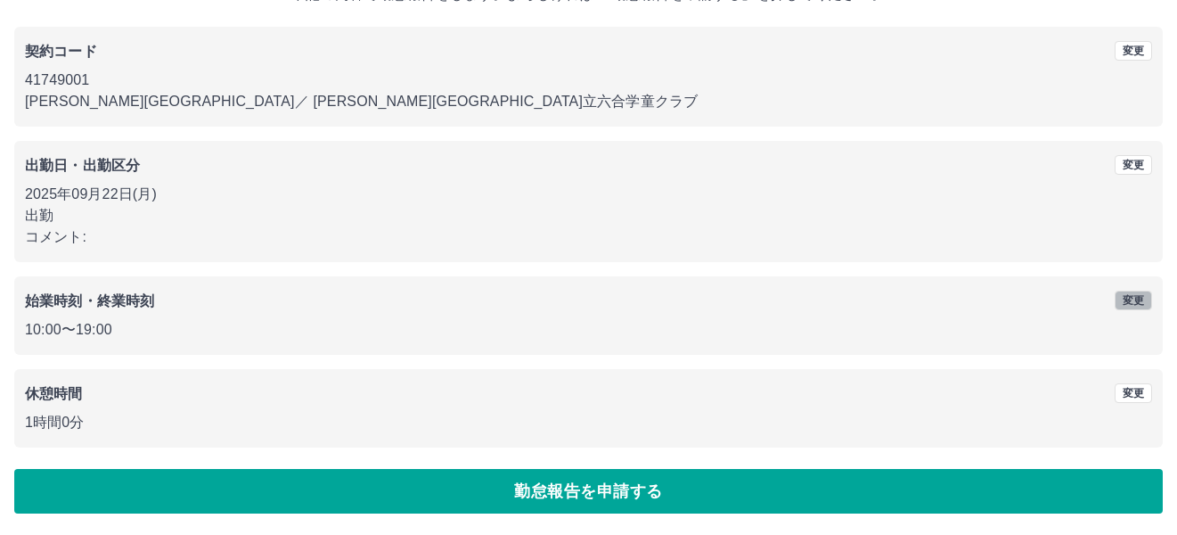
click at [1131, 299] on button "変更" at bounding box center [1133, 301] width 37 height 20
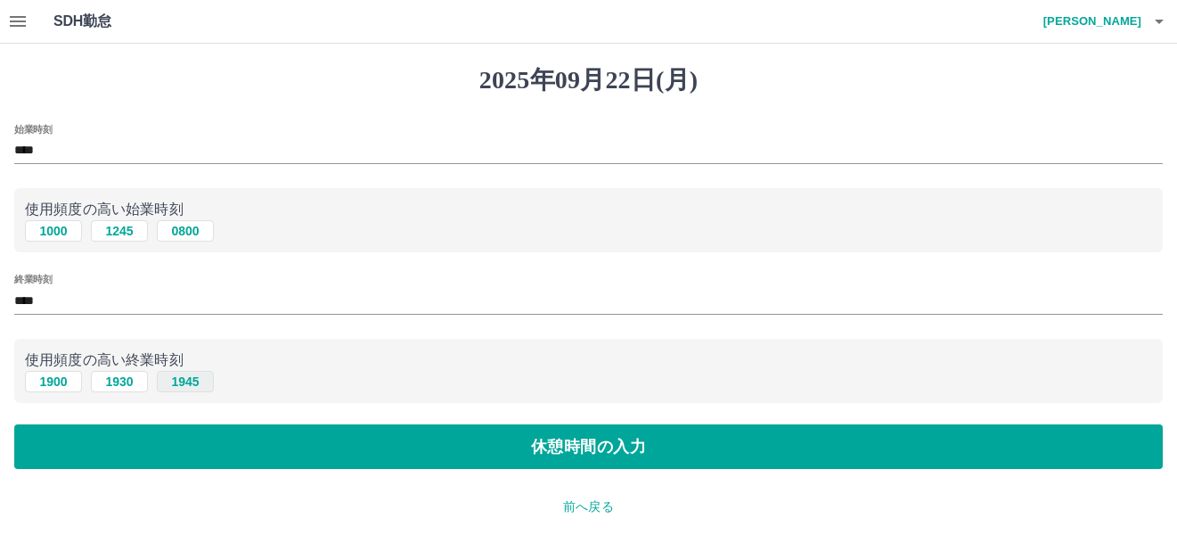
click at [184, 386] on button "1945" at bounding box center [185, 381] width 57 height 21
type input "****"
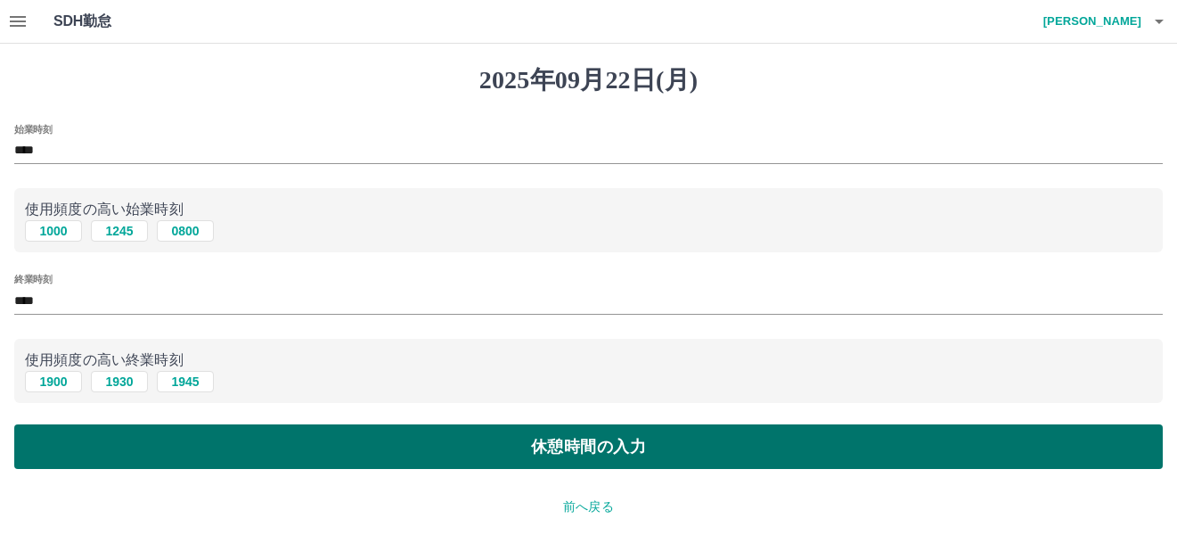
click at [561, 445] on button "休憩時間の入力" at bounding box center [588, 446] width 1149 height 45
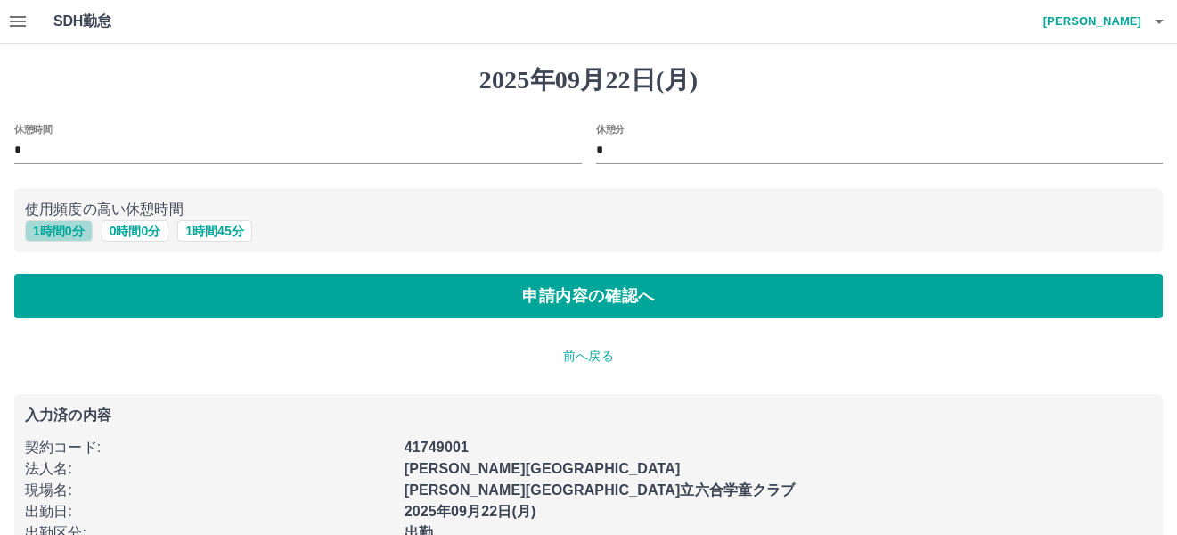
click at [83, 233] on button "1 時間 0 分" at bounding box center [59, 230] width 68 height 21
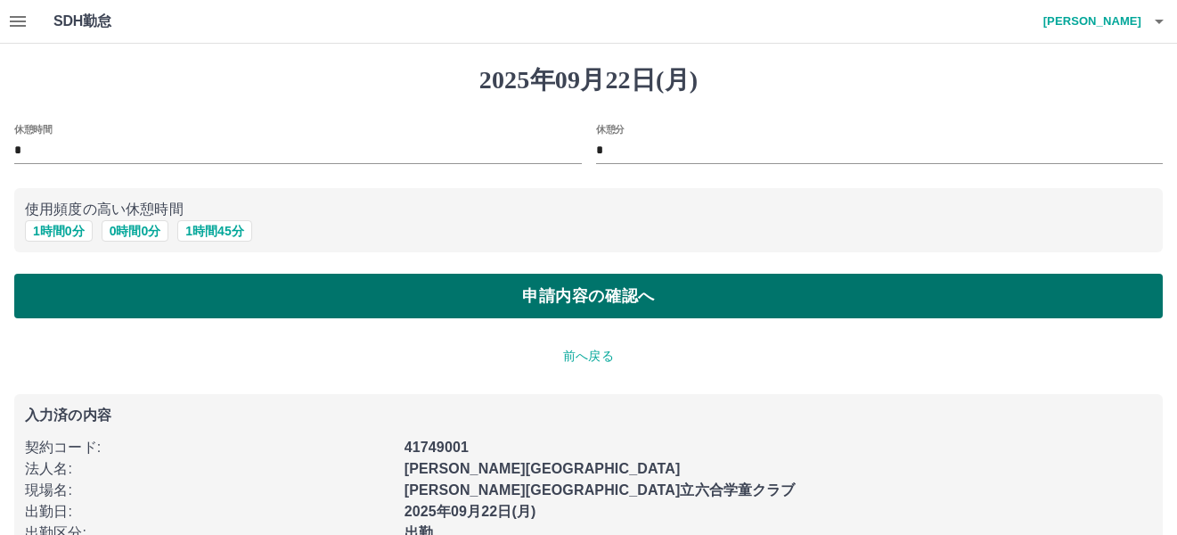
click at [551, 289] on button "申請内容の確認へ" at bounding box center [588, 296] width 1149 height 45
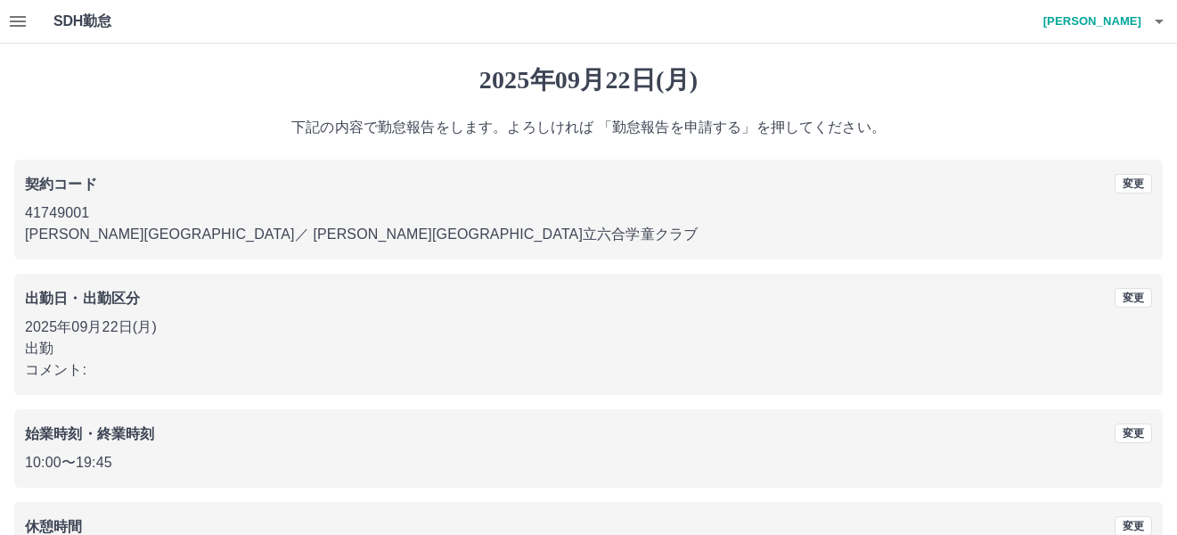
scroll to position [89, 0]
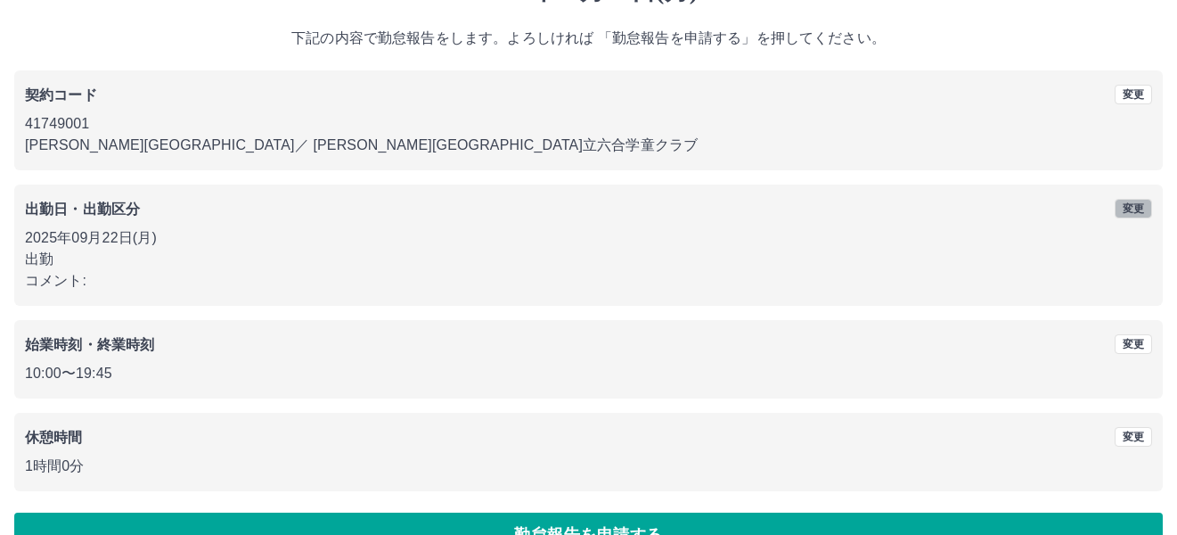
click at [1140, 208] on button "変更" at bounding box center [1133, 209] width 37 height 20
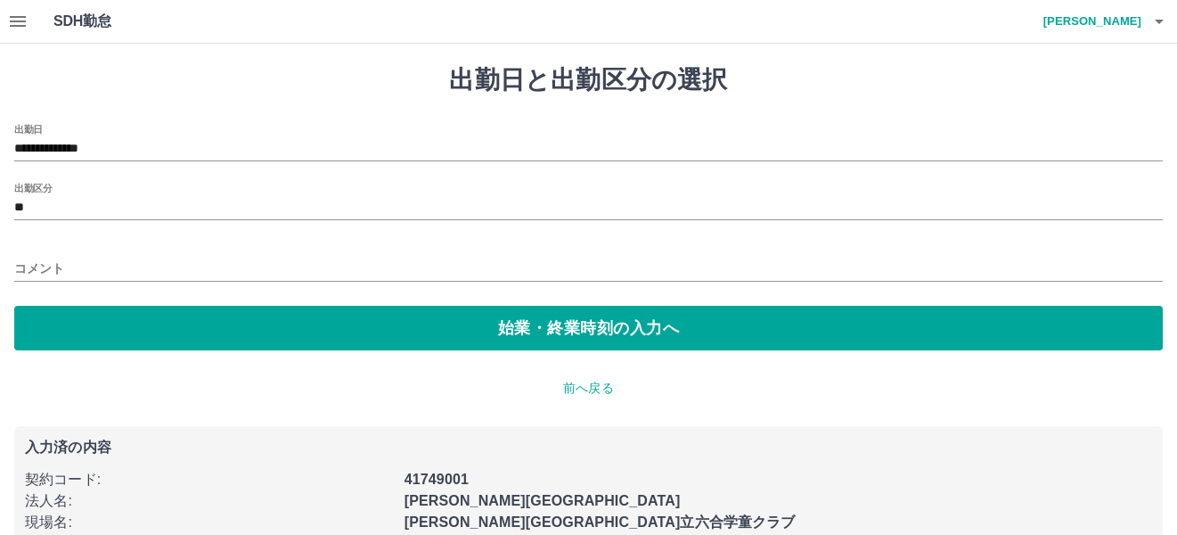
click at [275, 254] on div "コメント" at bounding box center [588, 263] width 1149 height 43
click at [74, 262] on input "コメント" at bounding box center [588, 269] width 1149 height 26
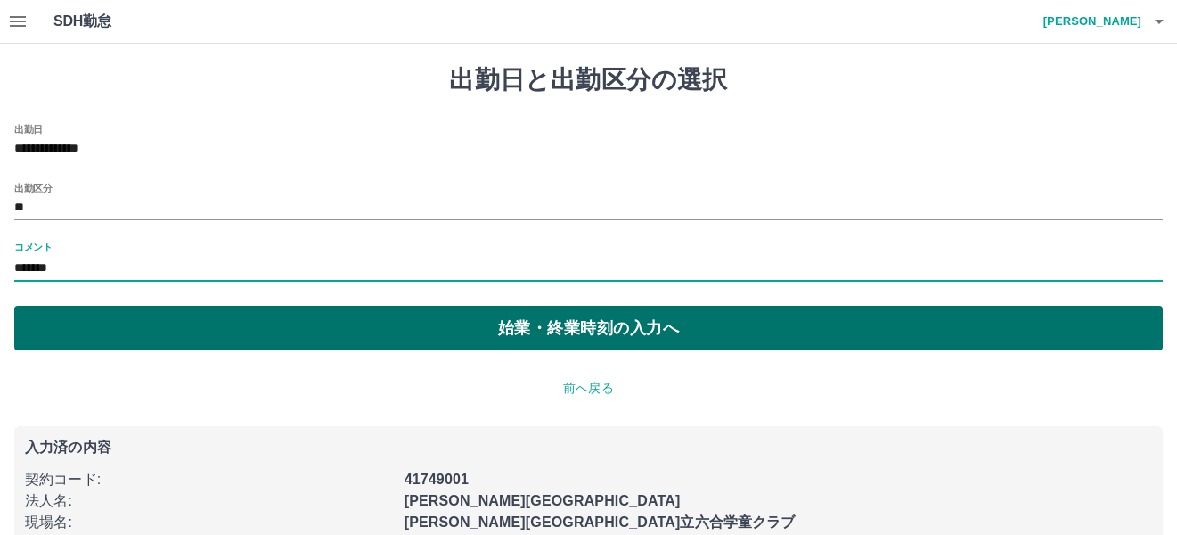
type input "*******"
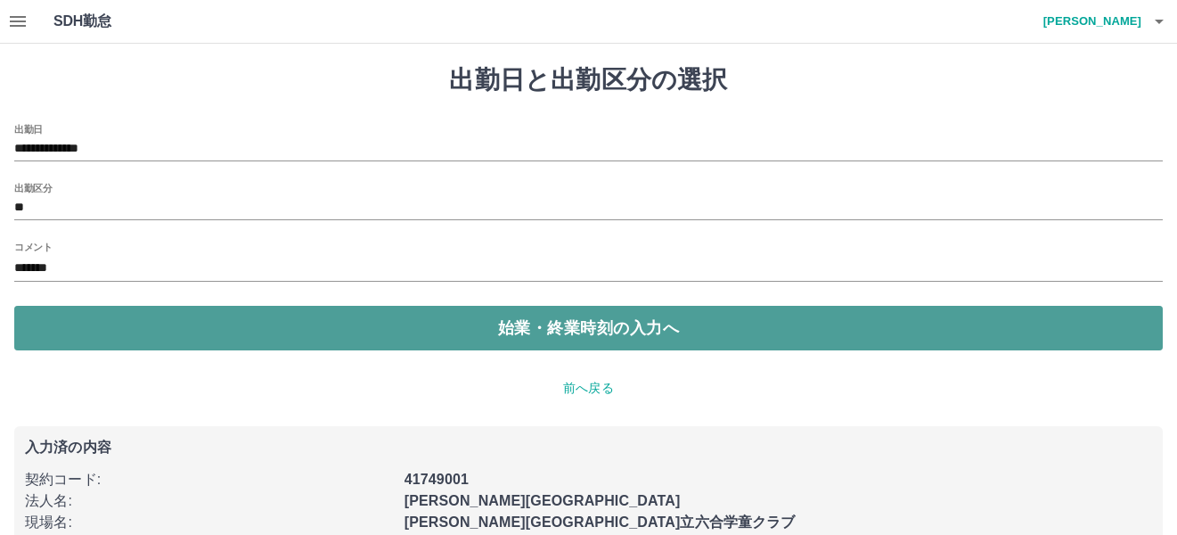
click at [584, 330] on button "始業・終業時刻の入力へ" at bounding box center [588, 328] width 1149 height 45
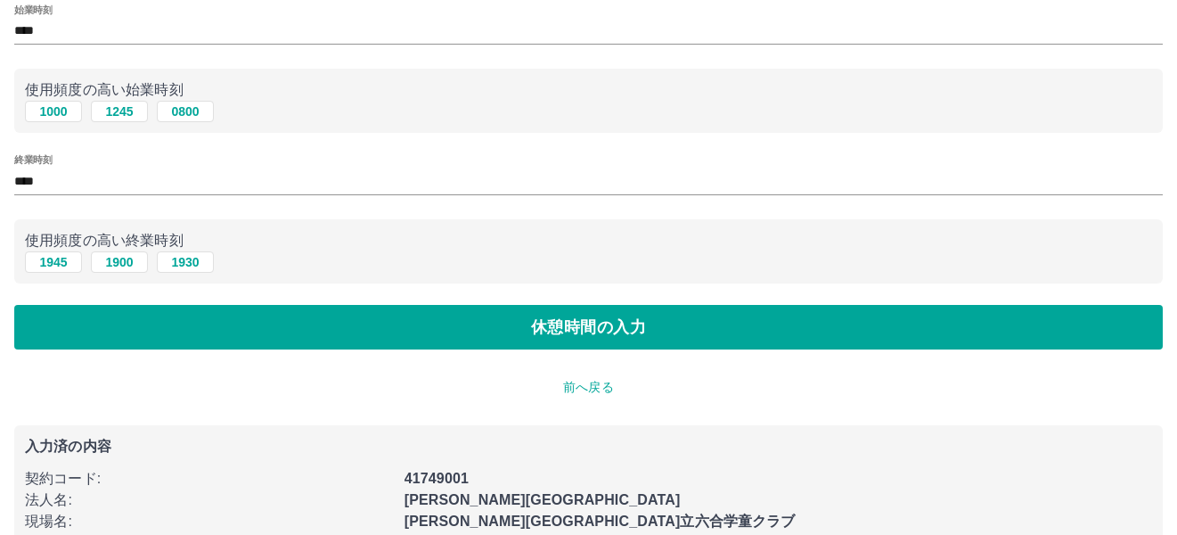
scroll to position [178, 0]
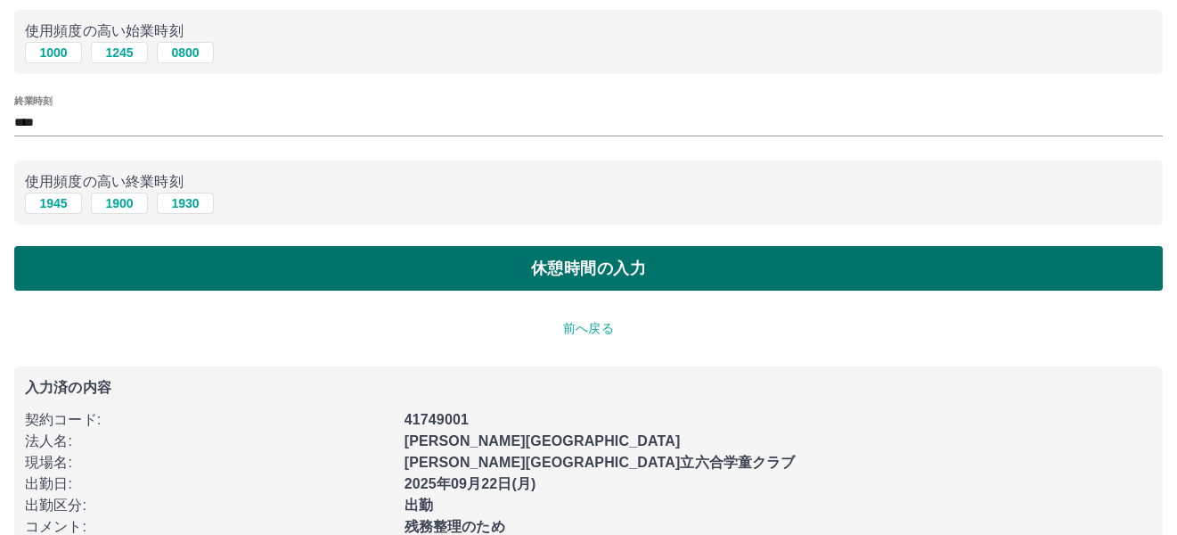
click at [581, 272] on button "休憩時間の入力" at bounding box center [588, 268] width 1149 height 45
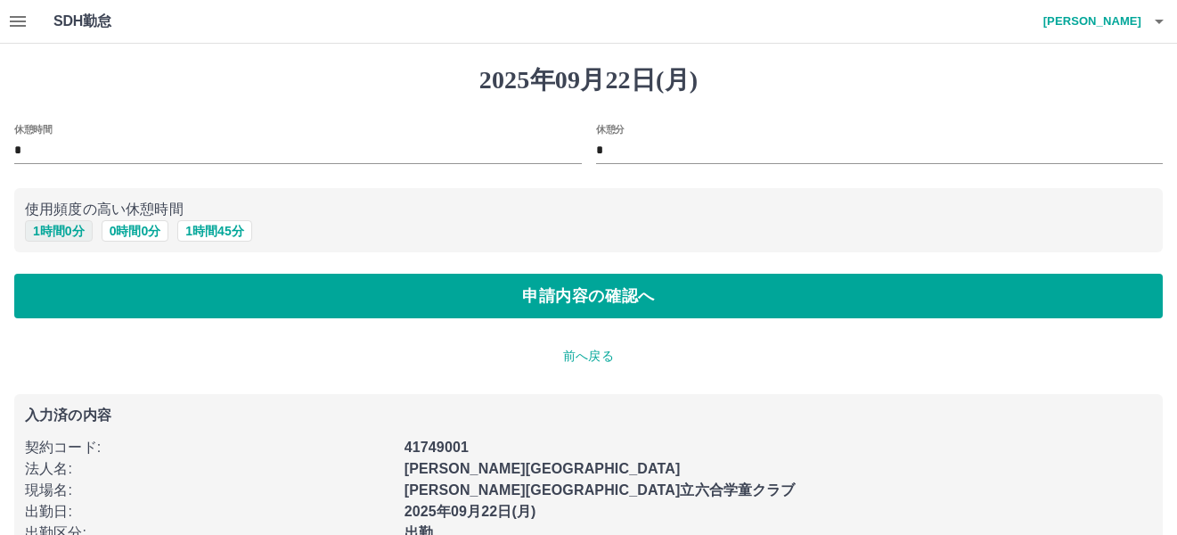
click at [77, 234] on button "1 時間 0 分" at bounding box center [59, 230] width 68 height 21
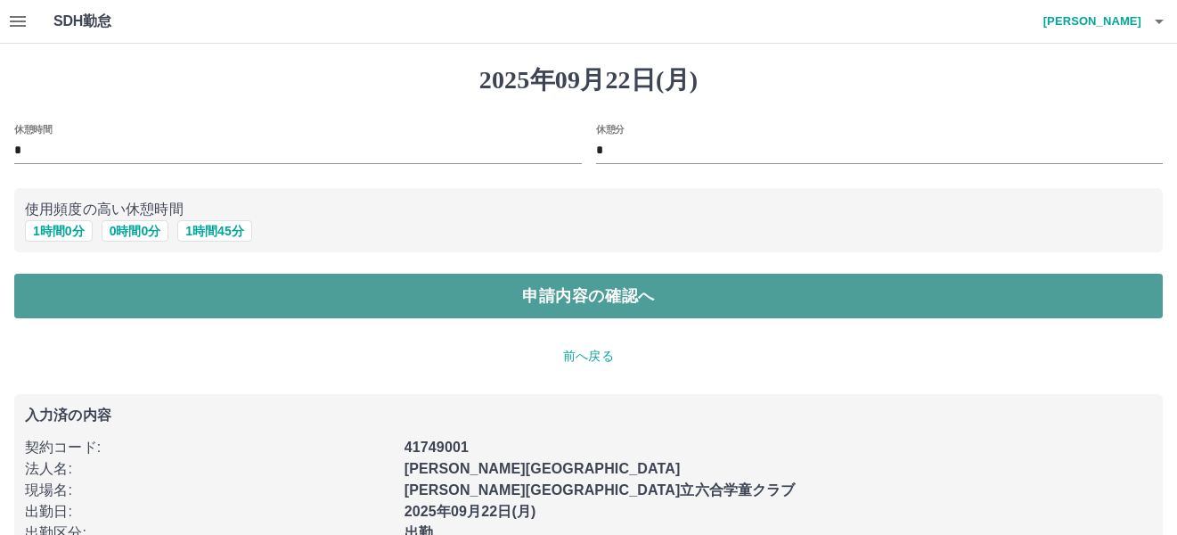
click at [574, 289] on button "申請内容の確認へ" at bounding box center [588, 296] width 1149 height 45
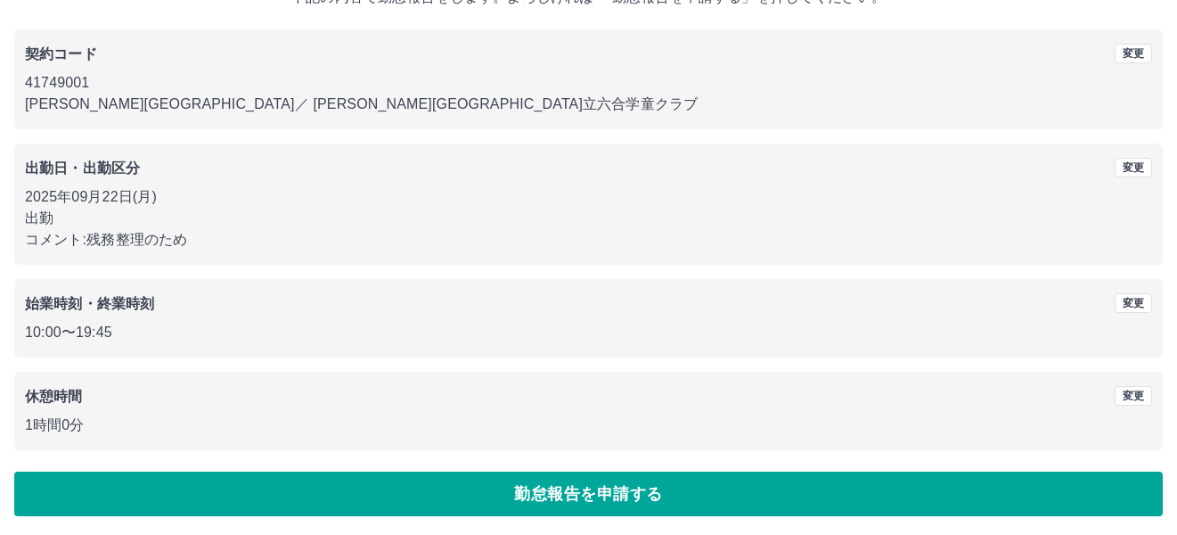
scroll to position [133, 0]
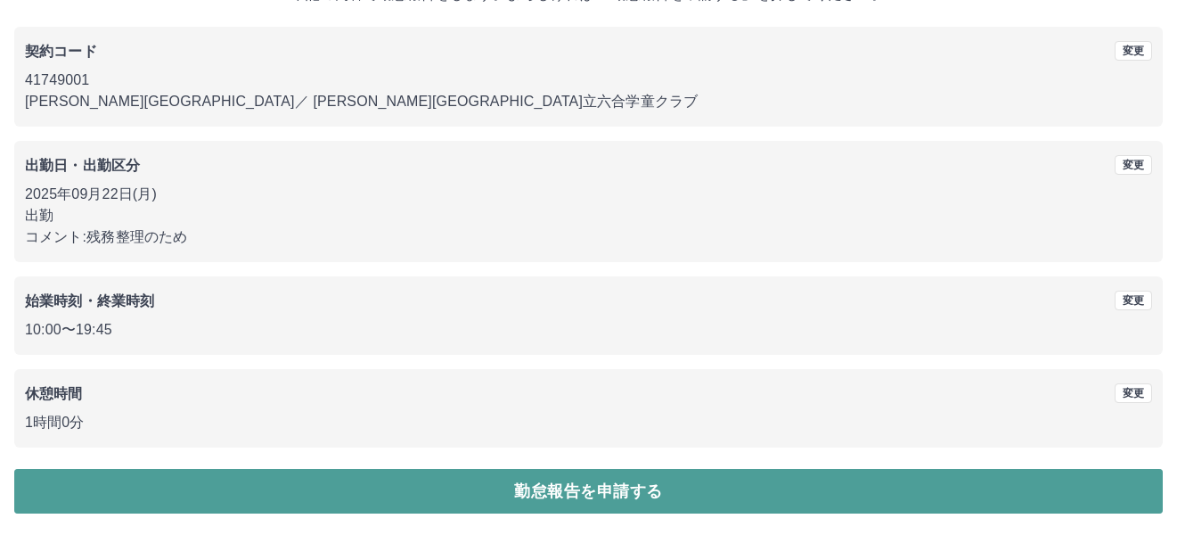
click at [596, 487] on button "勤怠報告を申請する" at bounding box center [588, 491] width 1149 height 45
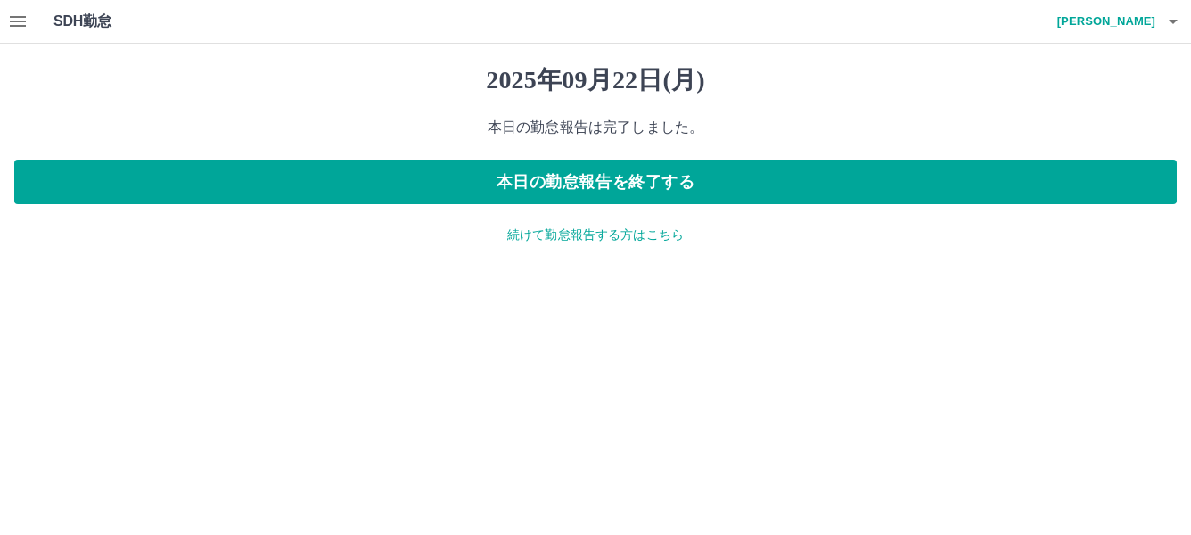
click at [1170, 23] on icon "button" at bounding box center [1172, 21] width 21 height 21
click at [1070, 132] on li "ログアウト" at bounding box center [1098, 130] width 158 height 32
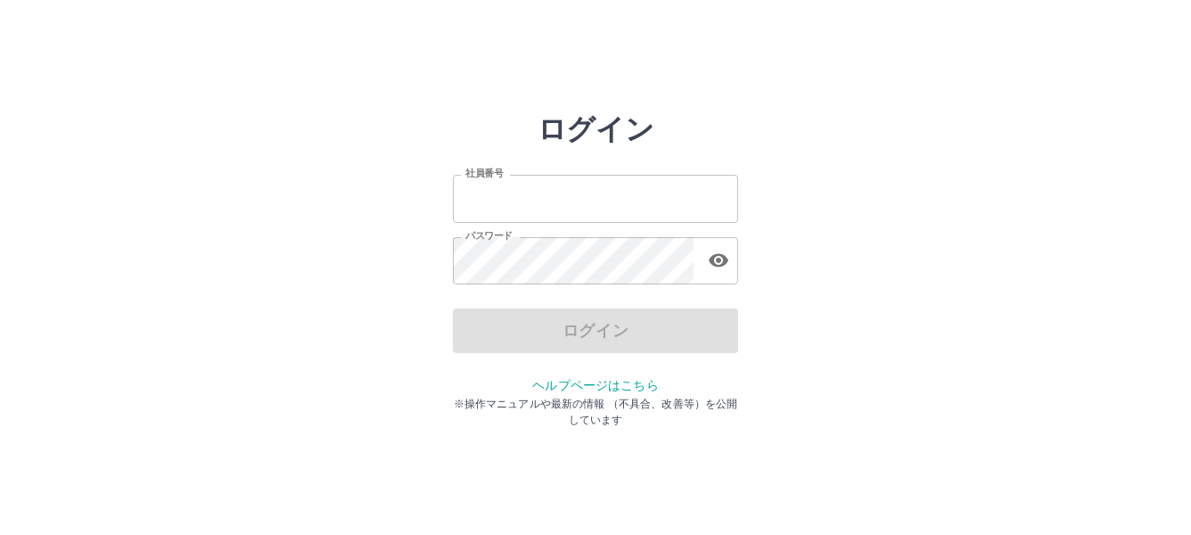
type input "*******"
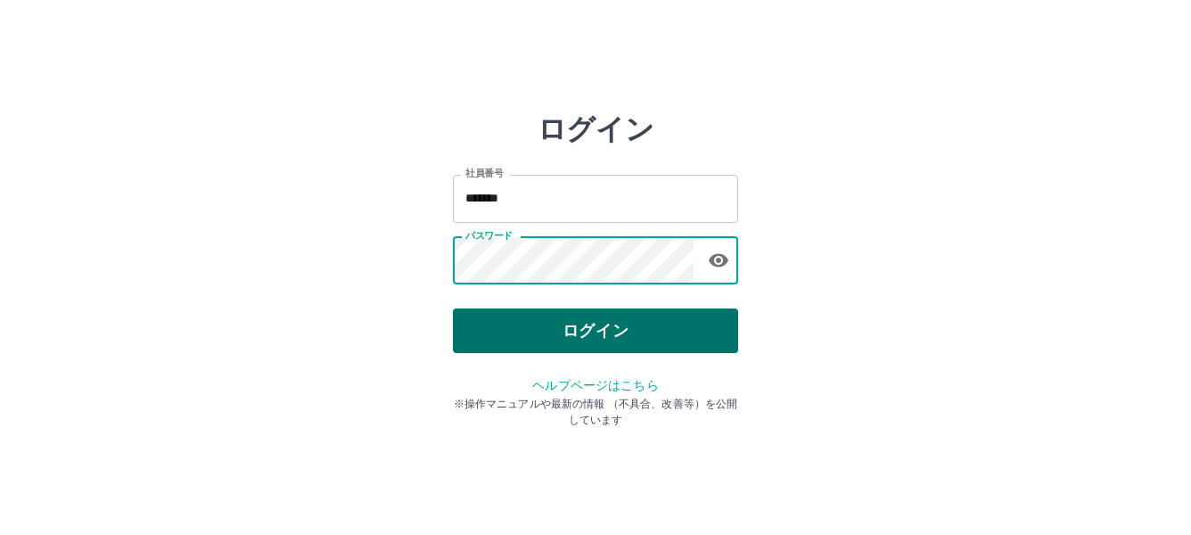
click at [579, 324] on button "ログイン" at bounding box center [595, 330] width 285 height 45
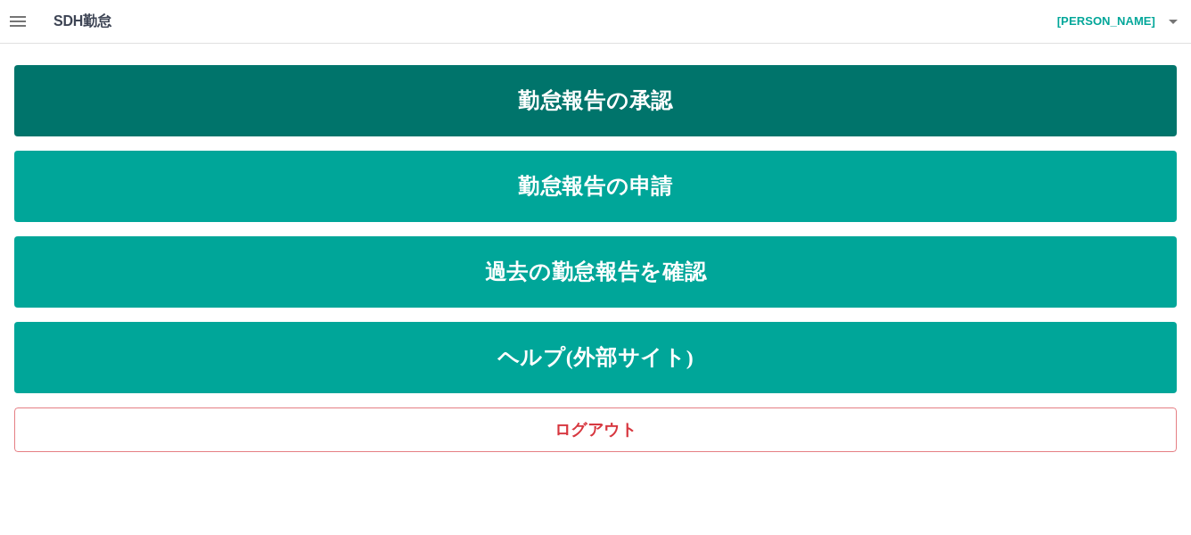
click at [647, 96] on link "勤怠報告の承認" at bounding box center [595, 100] width 1162 height 71
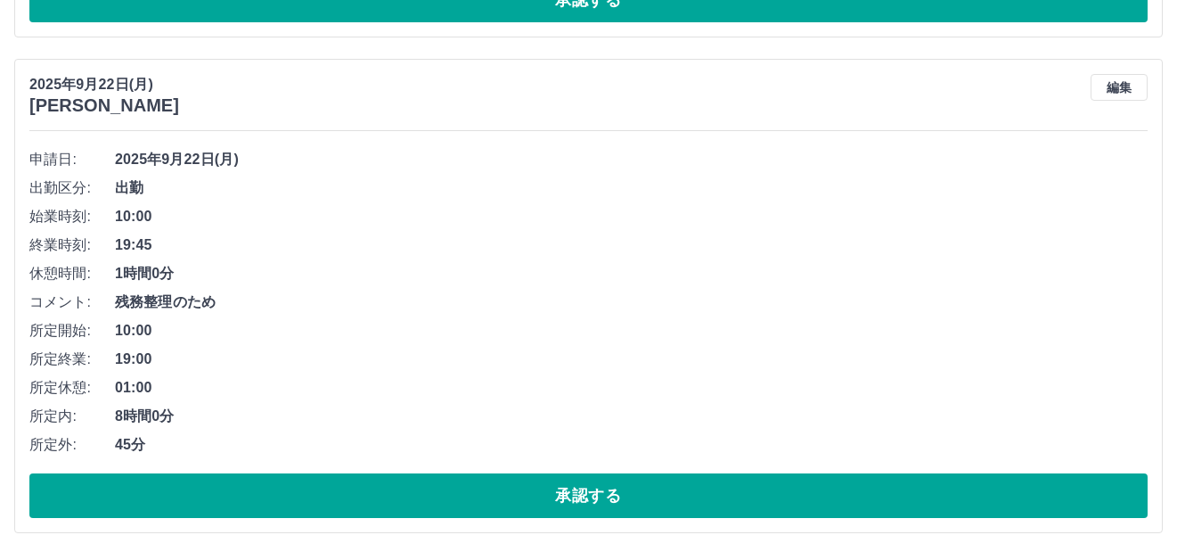
scroll to position [668, 0]
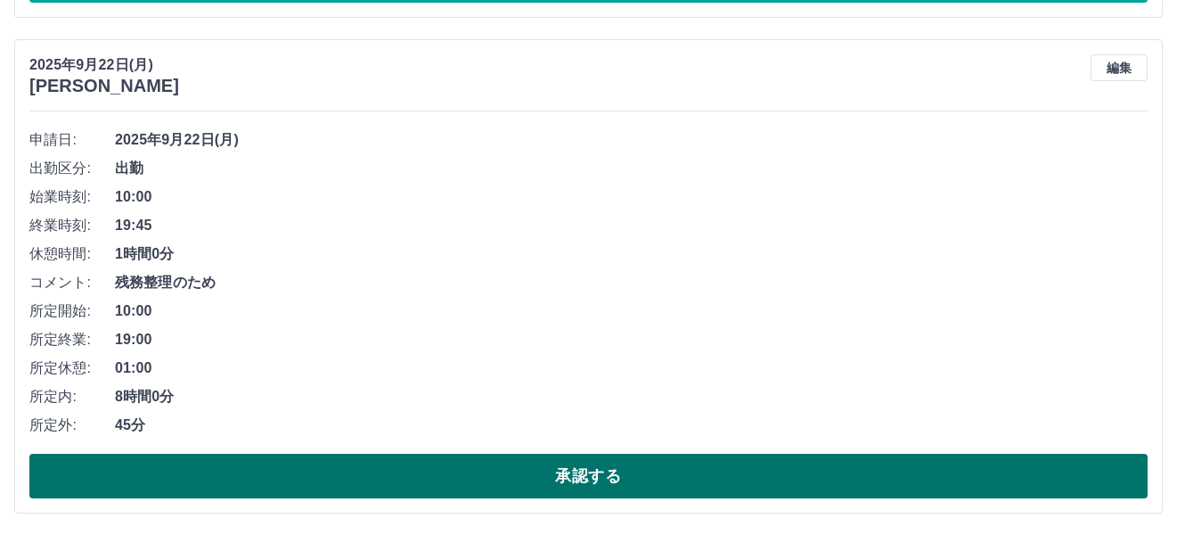
click at [579, 476] on button "承認する" at bounding box center [588, 476] width 1118 height 45
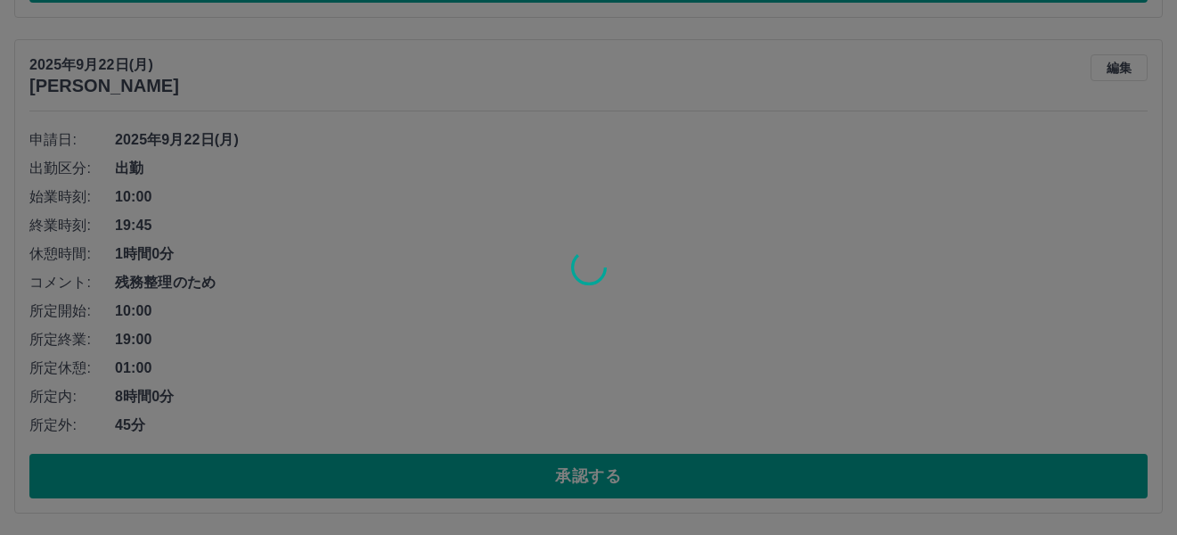
scroll to position [173, 0]
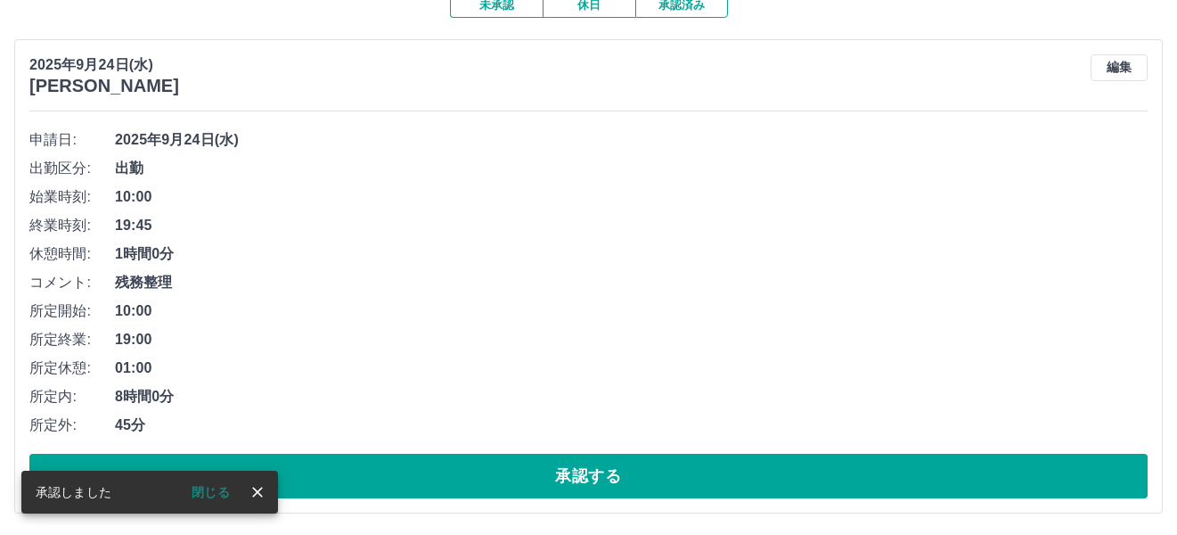
click at [691, 386] on span "8時間0分" at bounding box center [631, 396] width 1033 height 21
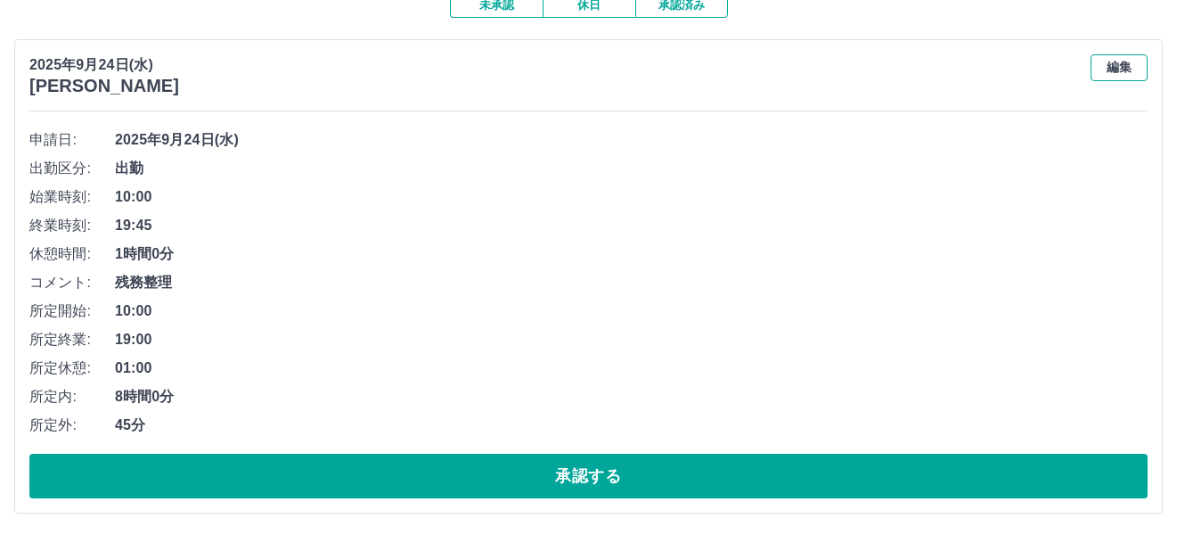
click at [1118, 73] on button "編集" at bounding box center [1119, 67] width 57 height 27
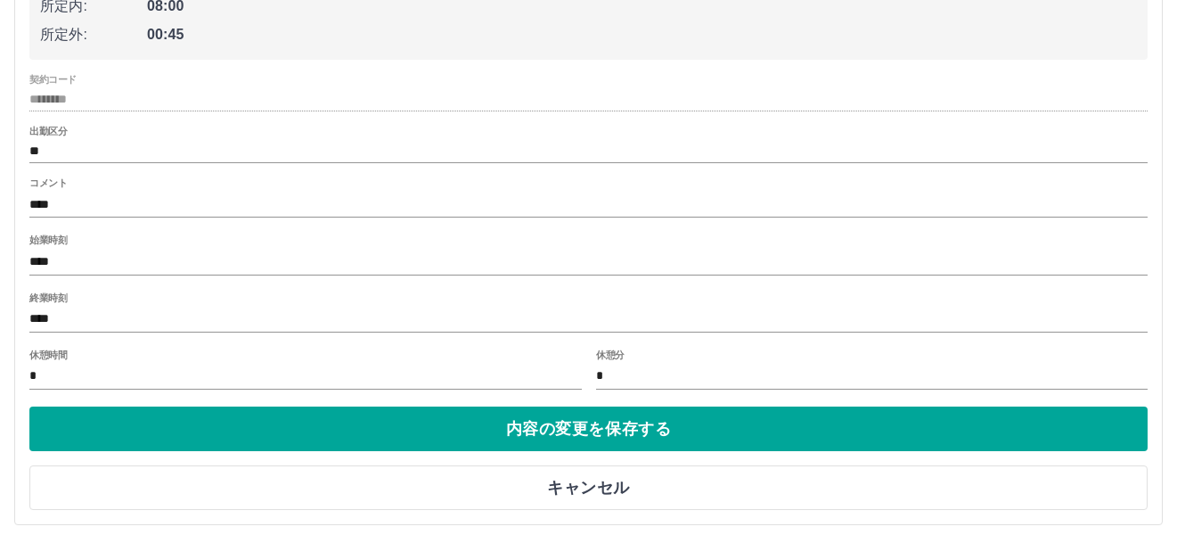
scroll to position [440, 0]
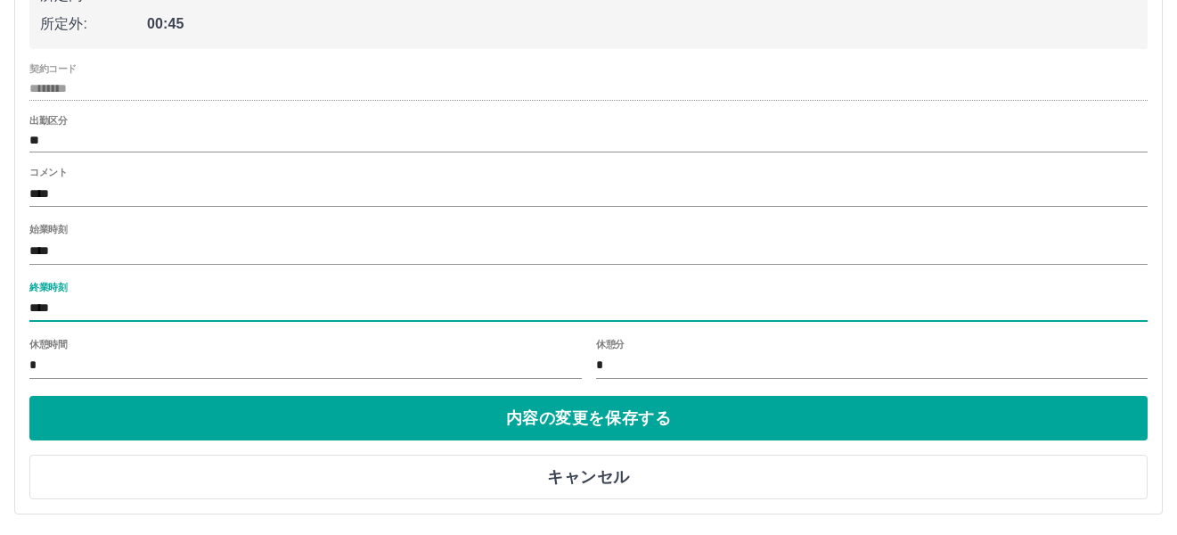
click at [92, 303] on input "****" at bounding box center [588, 309] width 1118 height 26
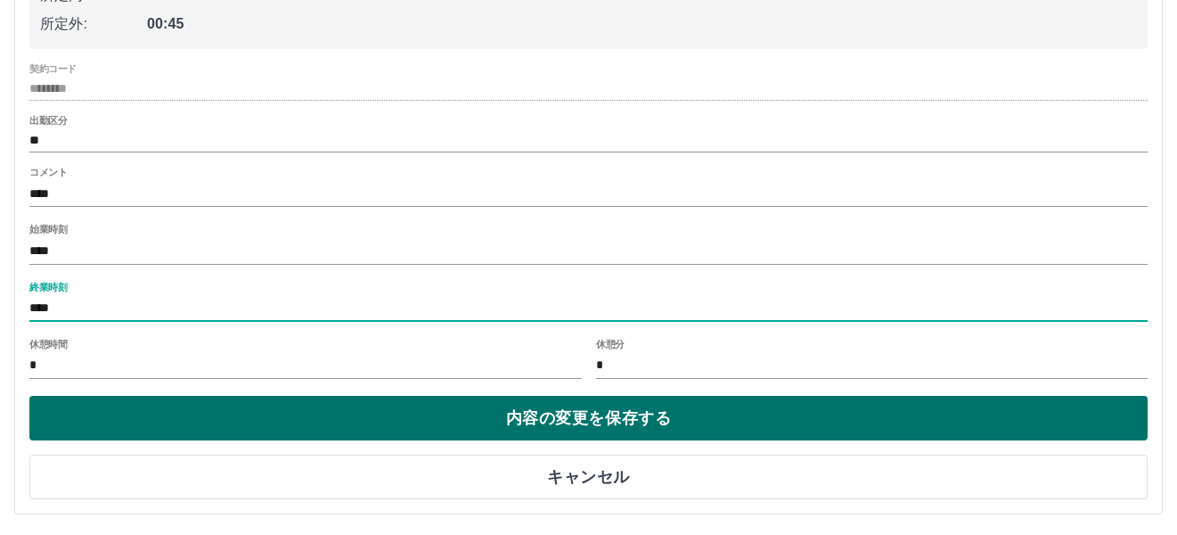
type input "****"
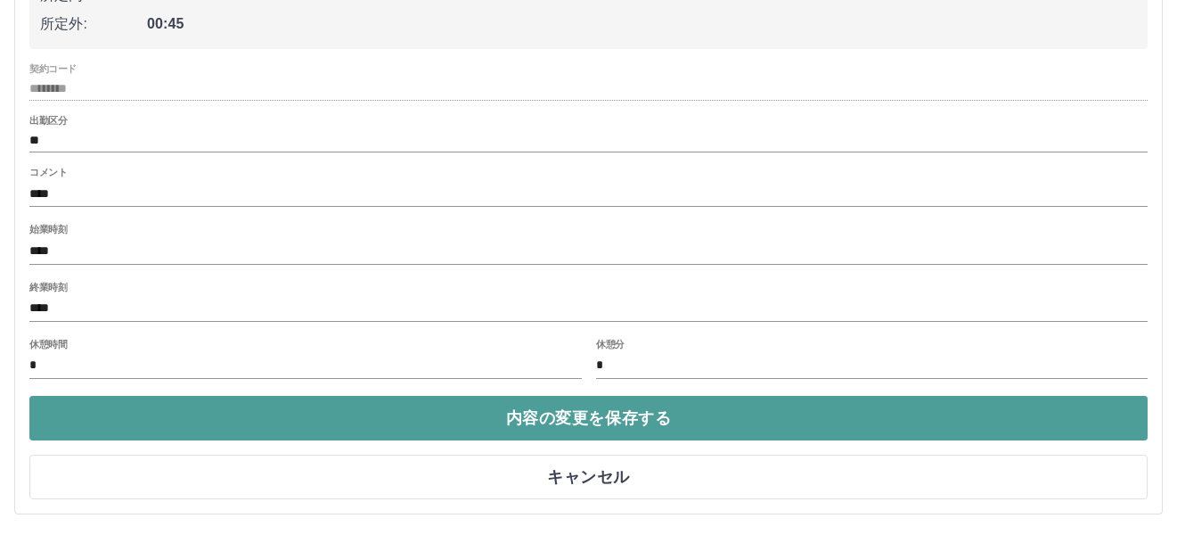
click at [567, 418] on button "内容の変更を保存する" at bounding box center [588, 418] width 1118 height 45
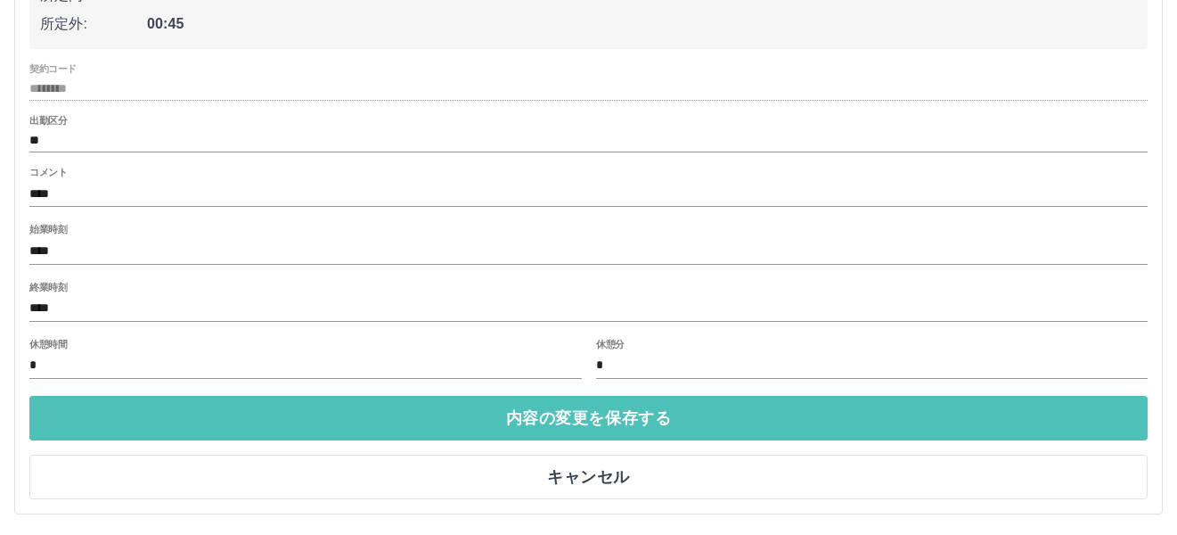
scroll to position [173, 0]
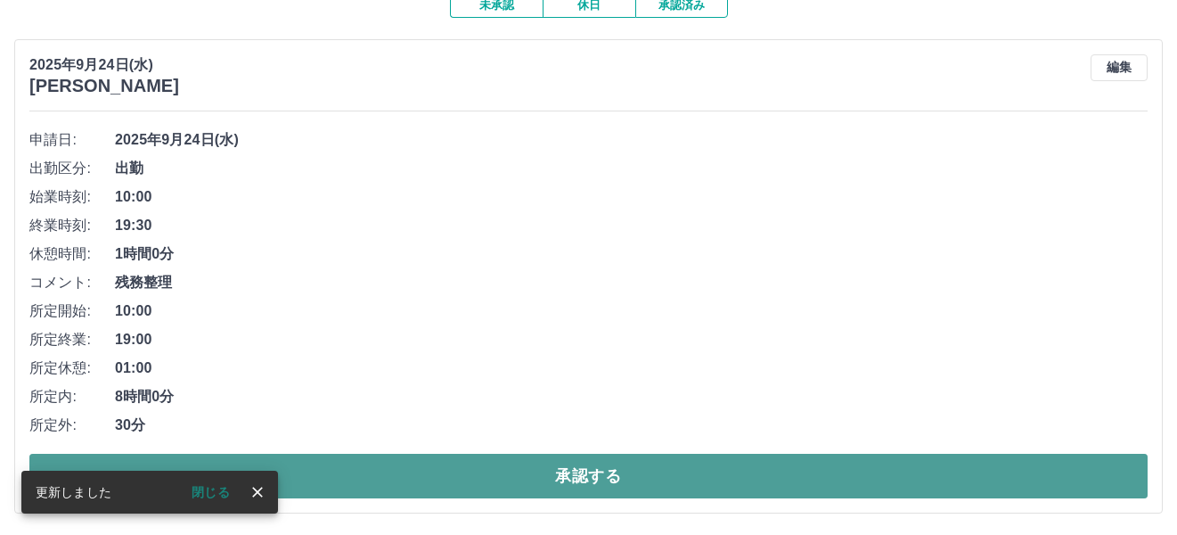
click at [578, 479] on button "承認する" at bounding box center [588, 476] width 1118 height 45
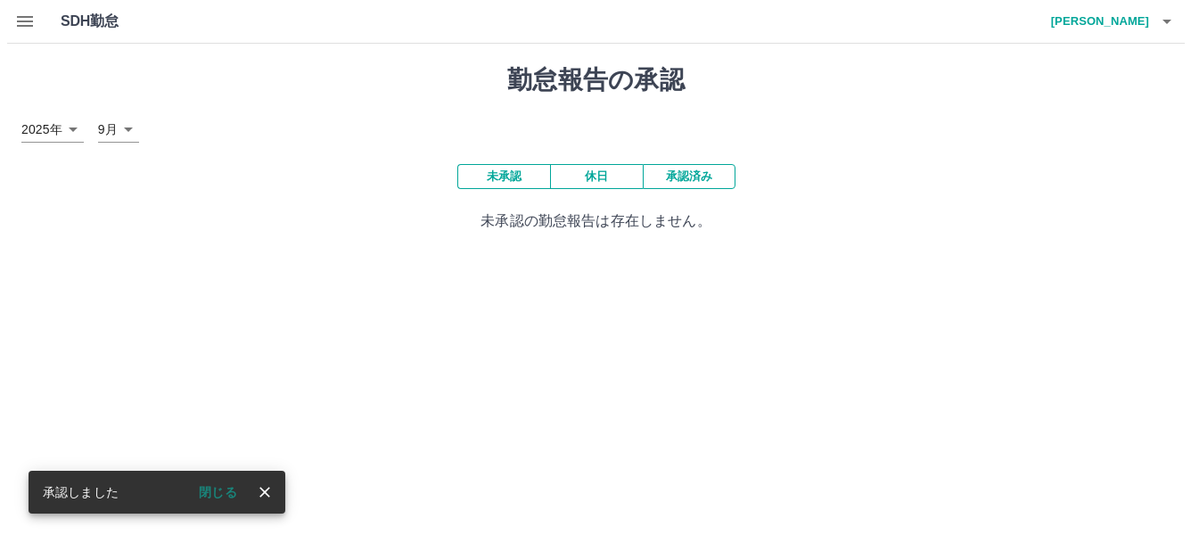
scroll to position [0, 0]
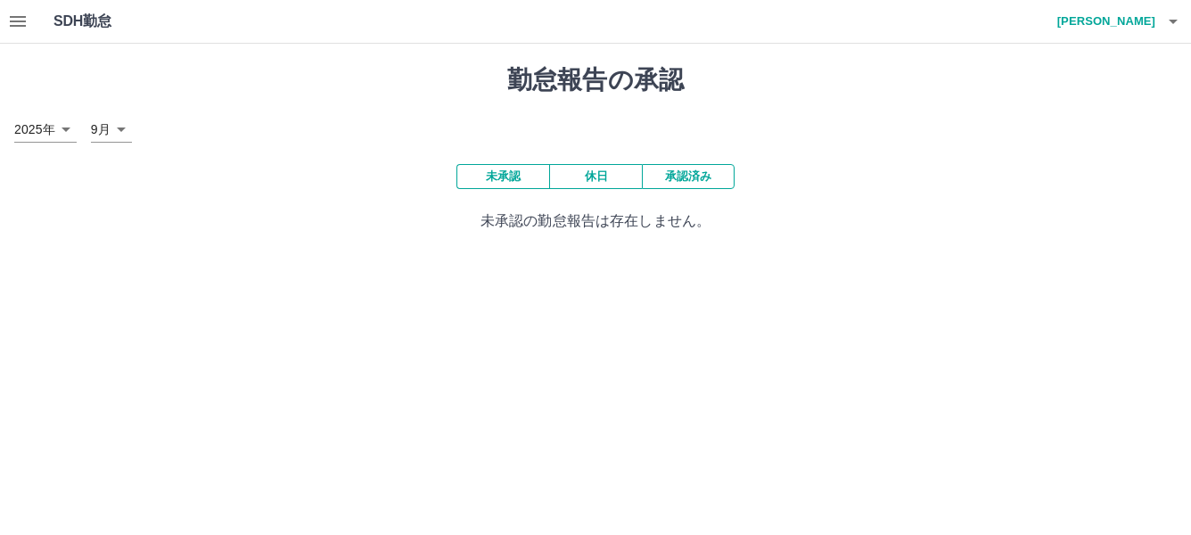
click at [1176, 19] on icon "button" at bounding box center [1172, 21] width 21 height 21
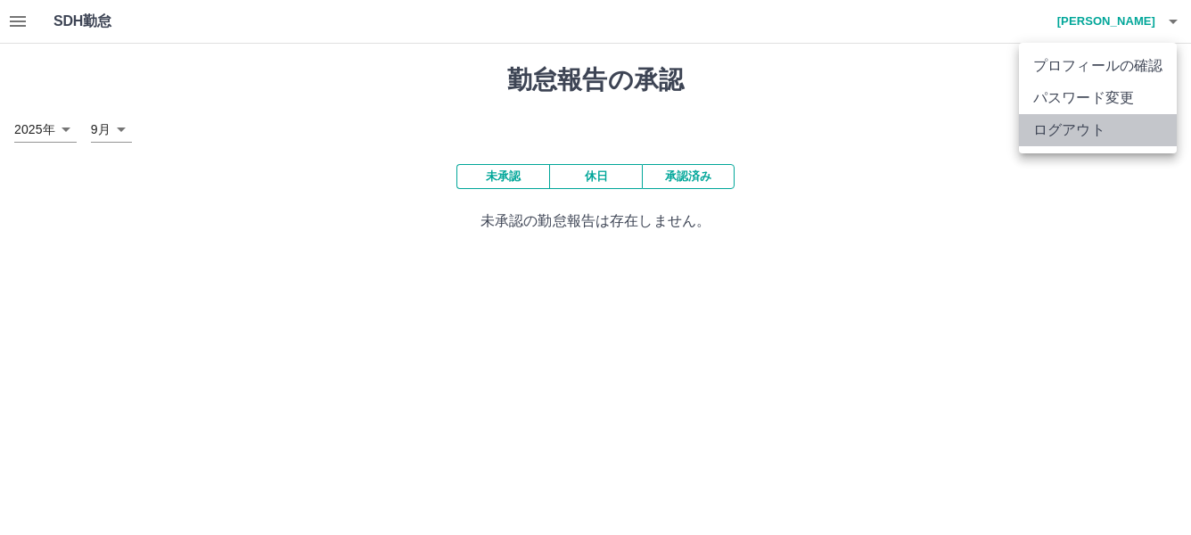
click at [1058, 130] on li "ログアウト" at bounding box center [1098, 130] width 158 height 32
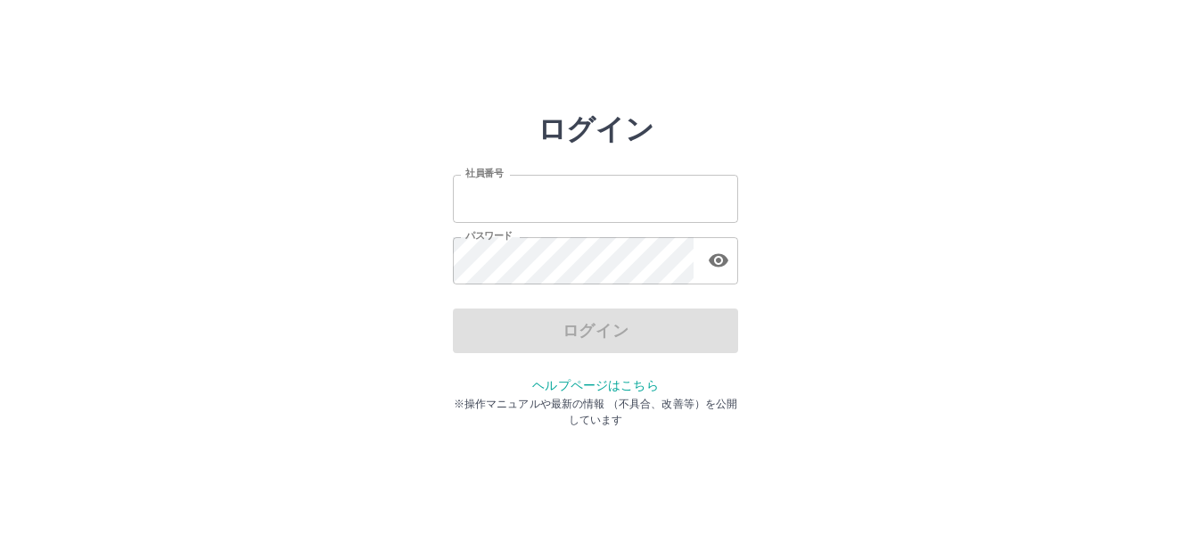
type input "*******"
click at [901, 273] on div "ログイン 社員番号 ******* 社員番号 パスワード パスワード ログイン ヘルプページはこちら ※操作マニュアルや最新の情報 （不具合、改善等）を公開し…" at bounding box center [595, 254] width 1069 height 285
